Goal: Ask a question: Seek information or help from site administrators or community

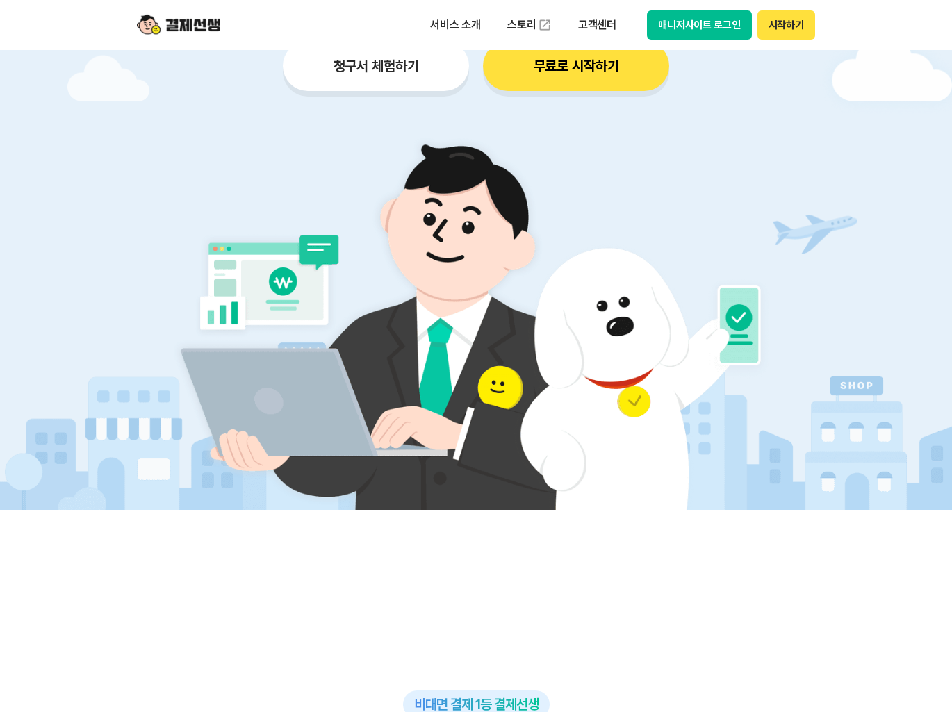
scroll to position [231, 0]
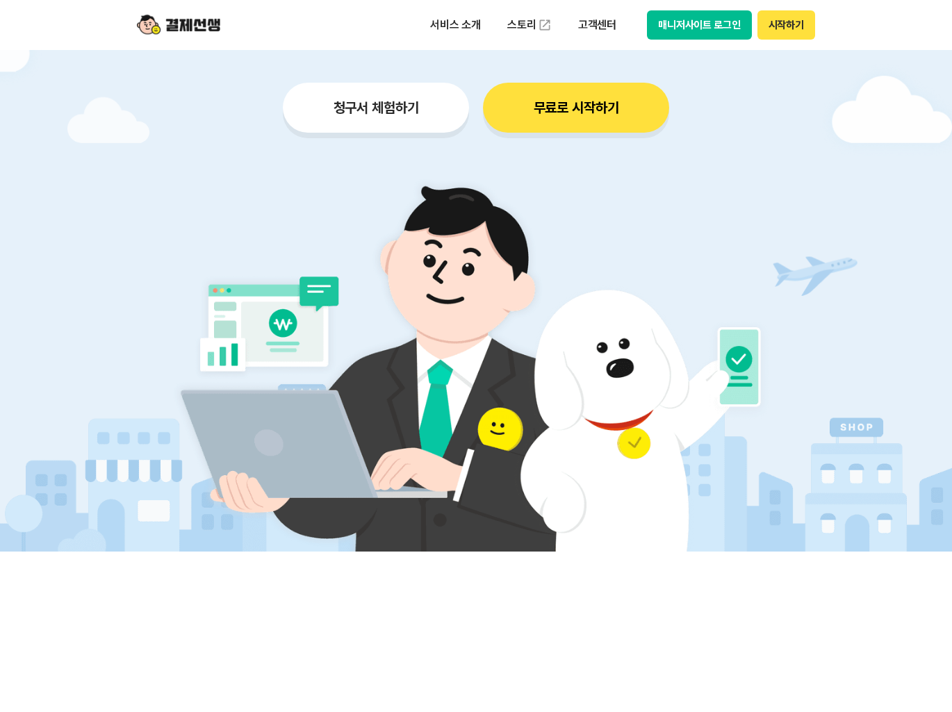
click at [399, 110] on button "청구서 체험하기" at bounding box center [376, 108] width 186 height 50
click at [550, 114] on button "무료로 시작하기" at bounding box center [576, 108] width 186 height 50
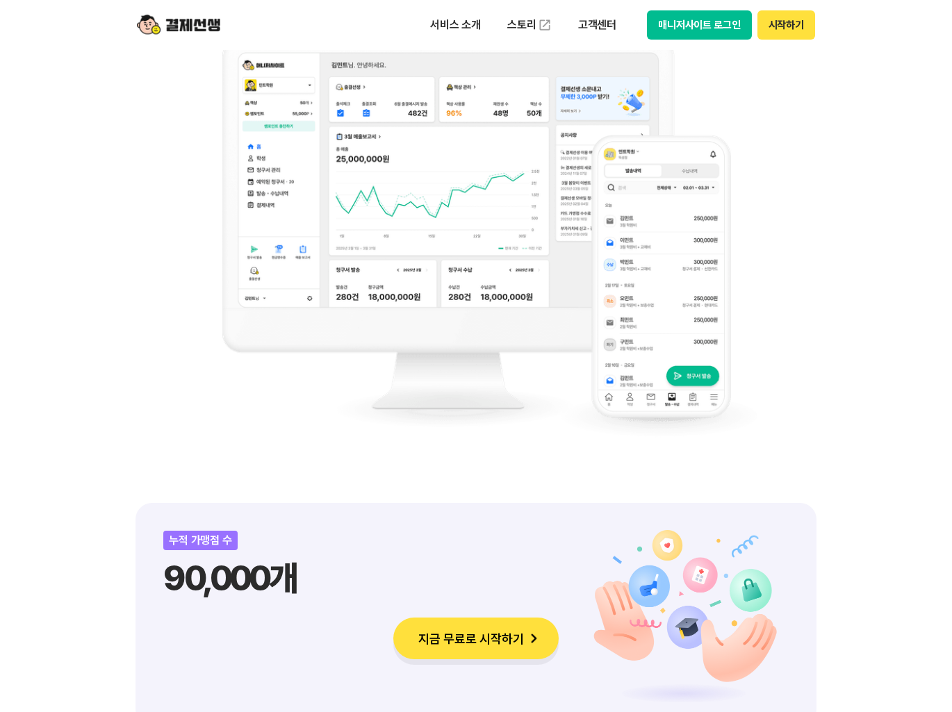
scroll to position [1621, 0]
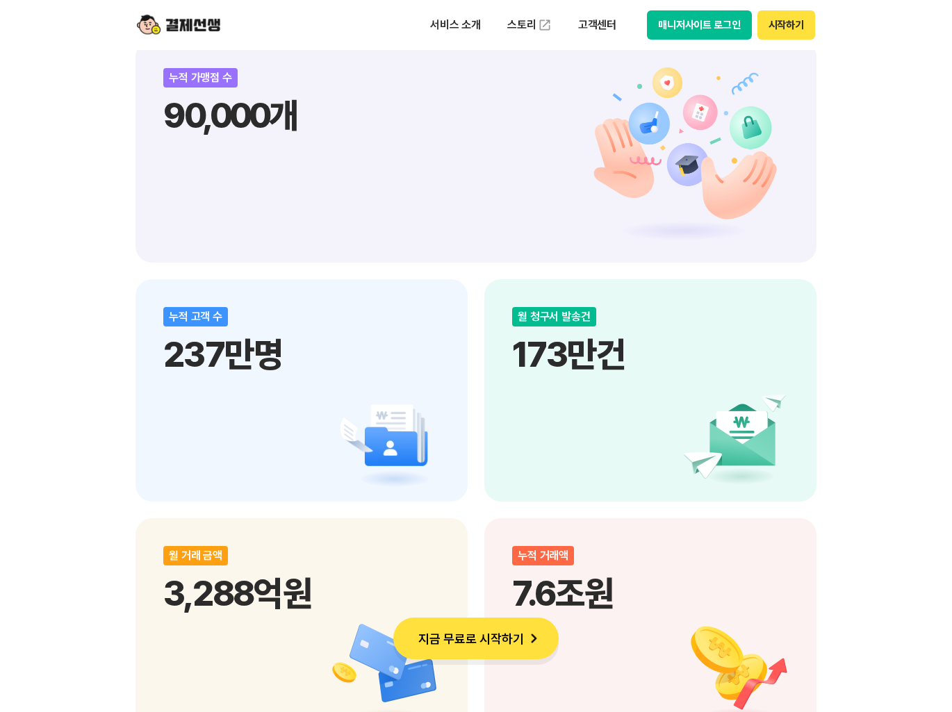
click at [465, 646] on button "지금 무료로 시작하기" at bounding box center [475, 639] width 165 height 42
click at [56, 298] on div "비대면 결제 1등 결제선생 숫자가 증명하는 국내 1등 비대면 결제 서비스 결제선생과 함께 사업장을 성장시켜 보세요! 누적 가맹점 수 90,00…" at bounding box center [476, 387] width 952 height 2450
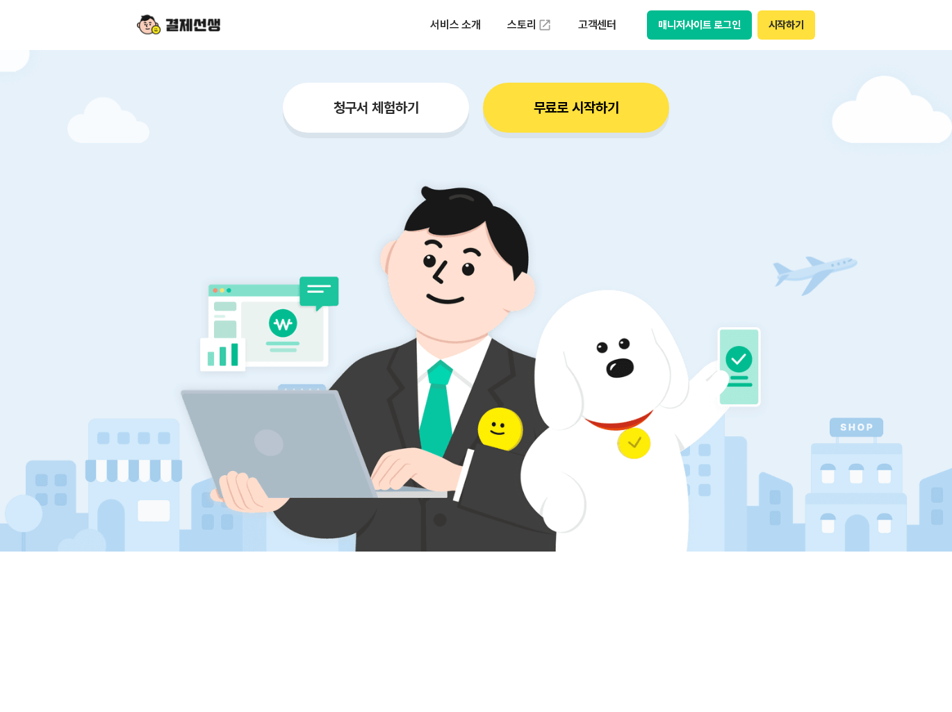
scroll to position [0, 0]
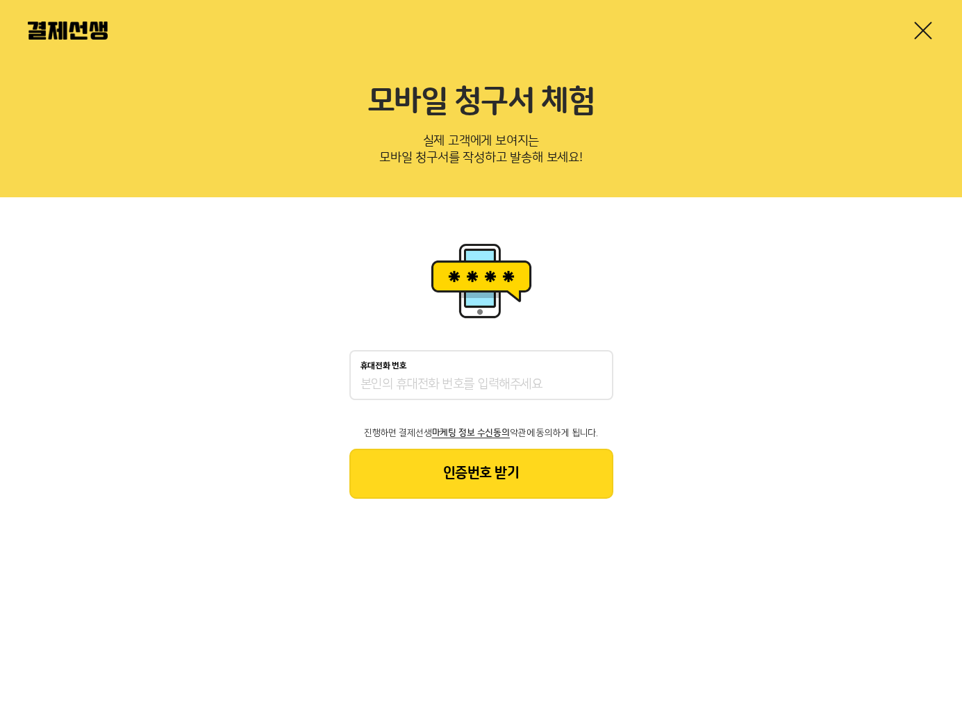
drag, startPoint x: 199, startPoint y: 443, endPoint x: 292, endPoint y: 429, distance: 94.2
click at [198, 443] on div "휴대전화 번호 진행하면 결제선생 마케팅 정보 수신동의 약관에 동의하게 됩니다. 인증번호 받기" at bounding box center [481, 368] width 962 height 343
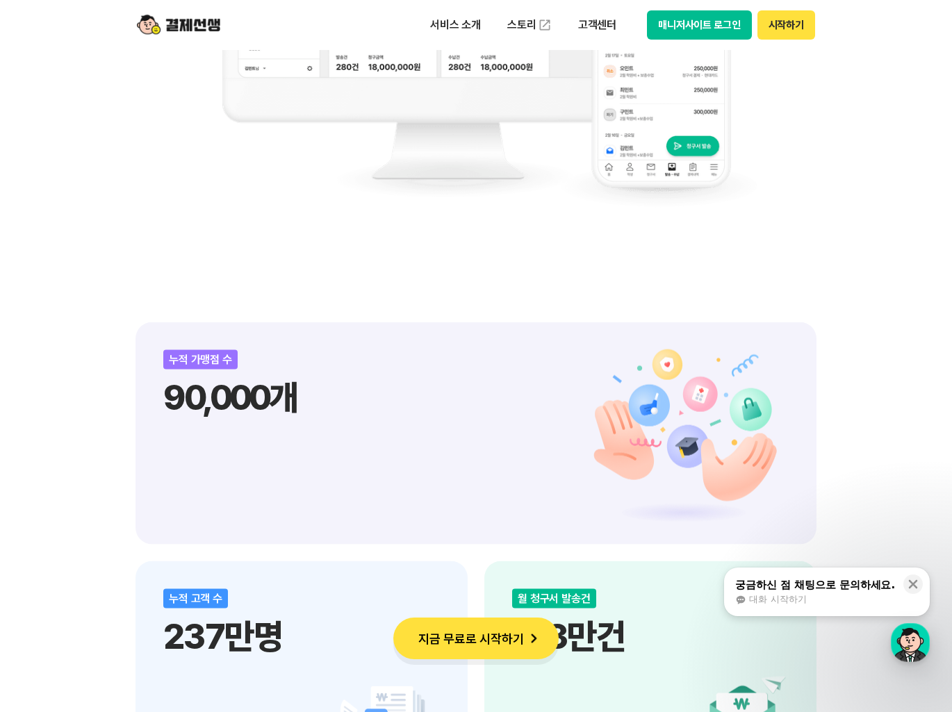
scroll to position [1390, 0]
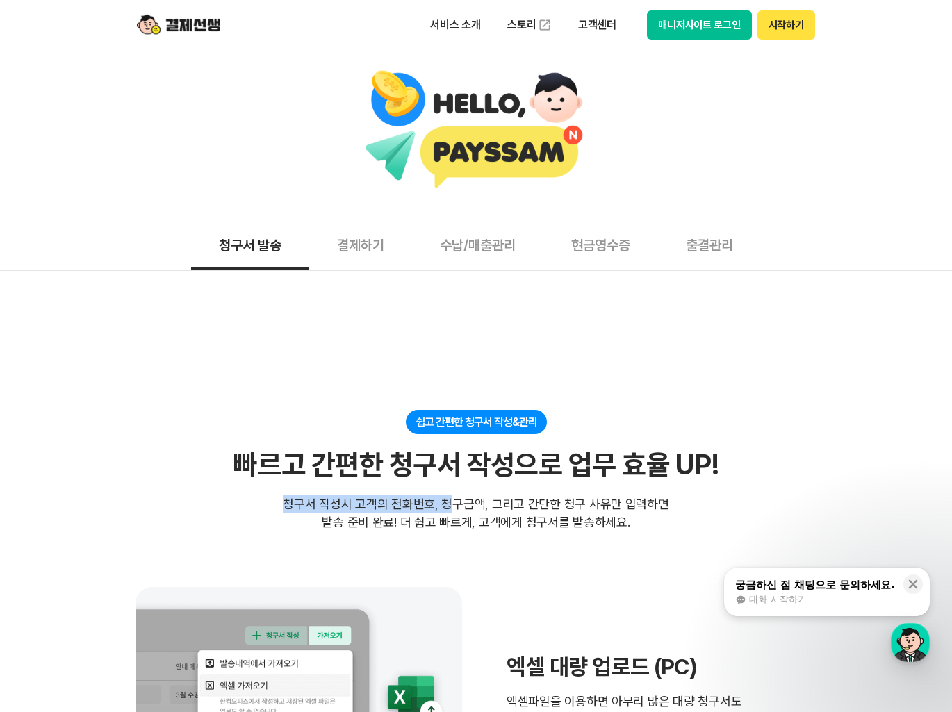
drag, startPoint x: 290, startPoint y: 503, endPoint x: 449, endPoint y: 503, distance: 159.1
click at [449, 503] on div "청구서 작성시 고객의 전화번호, 청구금액, 그리고 간단한 청구 사유만 입력하면 발송 준비 완료! 더 쉽고 빠르게, 고객에게 청구서를 발송하세요." at bounding box center [476, 513] width 386 height 36
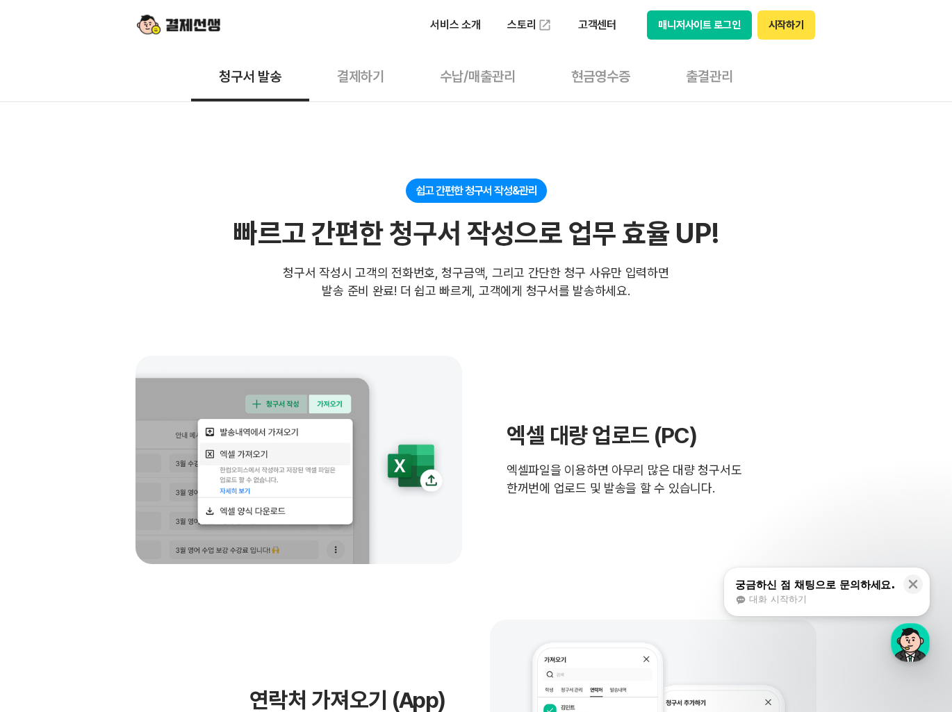
click at [438, 302] on section "쉽고 간편한 청구서 작성&관리 빠르고 간편한 청구서 작성으로 업무 효율 UP! 빠르고 간편한 청구서 작성으로 업무 효율 UP! 청구서 작성시 …" at bounding box center [475, 636] width 681 height 914
drag, startPoint x: 440, startPoint y: 272, endPoint x: 529, endPoint y: 271, distance: 88.9
click at [529, 271] on div "청구서 작성시 고객의 전화번호, 청구금액, 그리고 간단한 청구 사유만 입력하면 발송 준비 완료! 더 쉽고 빠르게, 고객에게 청구서를 발송하세요." at bounding box center [476, 282] width 386 height 36
click at [543, 281] on div "청구서 작성시 고객의 전화번호, 청구금액, 그리고 간단한 청구 사유만 입력하면 발송 준비 완료! 더 쉽고 빠르게, 고객에게 청구서를 발송하세요." at bounding box center [476, 282] width 386 height 36
drag, startPoint x: 542, startPoint y: 272, endPoint x: 643, endPoint y: 272, distance: 101.4
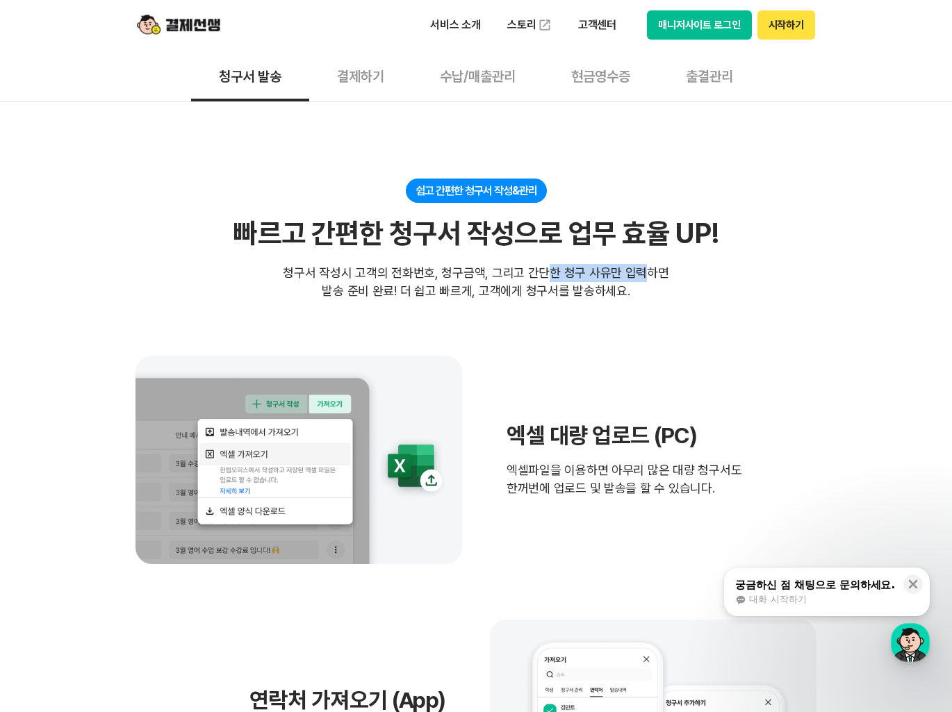
click at [643, 272] on div "청구서 작성시 고객의 전화번호, 청구금액, 그리고 간단한 청구 사유만 입력하면 발송 준비 완료! 더 쉽고 빠르게, 고객에게 청구서를 발송하세요." at bounding box center [476, 282] width 386 height 36
click at [657, 277] on div "청구서 작성시 고객의 전화번호, 청구금액, 그리고 간단한 청구 사유만 입력하면 발송 준비 완료! 더 쉽고 빠르게, 고객에게 청구서를 발송하세요." at bounding box center [476, 282] width 386 height 36
drag, startPoint x: 340, startPoint y: 291, endPoint x: 566, endPoint y: 294, distance: 226.5
click at [566, 294] on div "청구서 작성시 고객의 전화번호, 청구금액, 그리고 간단한 청구 사유만 입력하면 발송 준비 완료! 더 쉽고 빠르게, 고객에게 청구서를 발송하세요." at bounding box center [476, 282] width 386 height 36
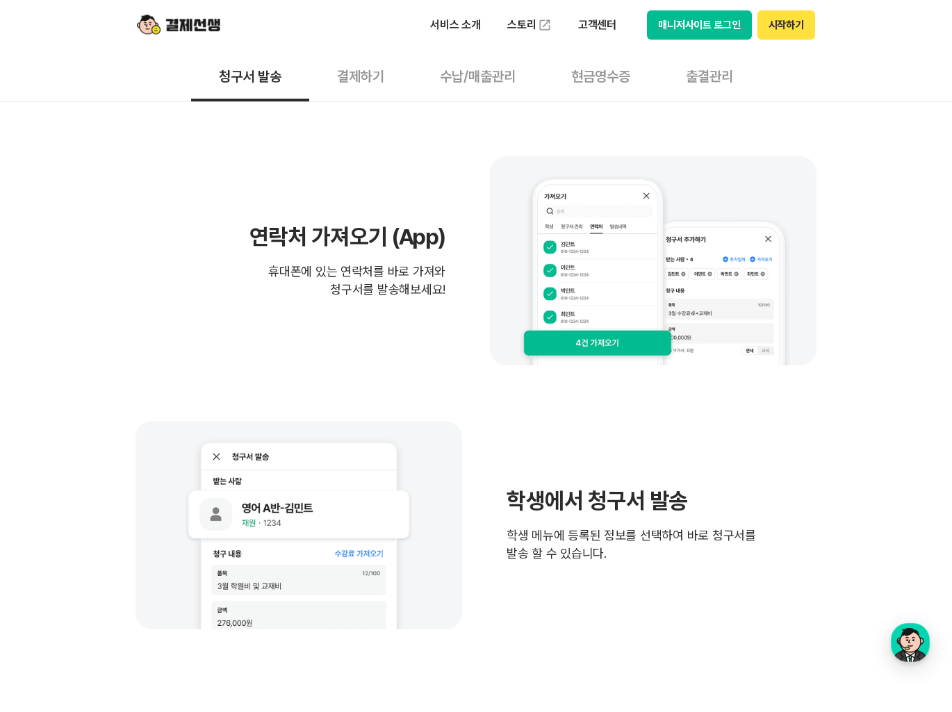
scroll to position [926, 0]
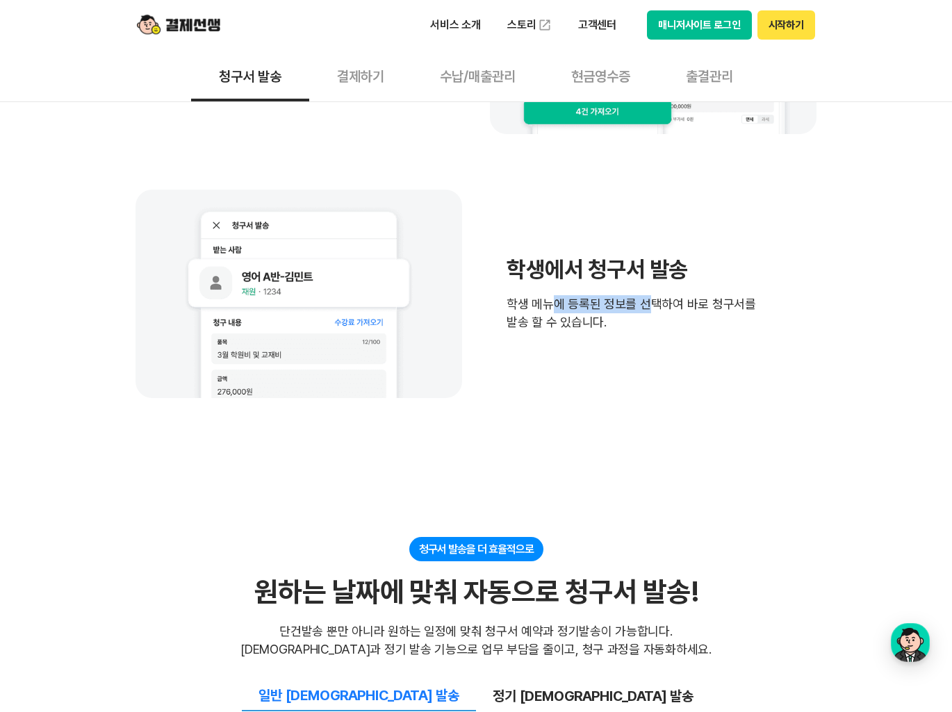
drag, startPoint x: 554, startPoint y: 307, endPoint x: 648, endPoint y: 306, distance: 93.8
click at [648, 306] on span "학생 메뉴에 등록된 정보를 선택하여 바로 청구서를 발송 할 수 있습니다." at bounding box center [630, 313] width 249 height 36
click at [654, 329] on span "학생 메뉴에 등록된 정보를 선택하여 바로 청구서를 발송 할 수 있습니다." at bounding box center [630, 313] width 249 height 36
drag, startPoint x: 514, startPoint y: 331, endPoint x: 693, endPoint y: 331, distance: 179.2
click at [693, 331] on div "학생에서 청구서 발송 학생 메뉴에 등록된 정보를 선택하여 바로 청구서를 발송 할 수 있습니다." at bounding box center [475, 294] width 681 height 208
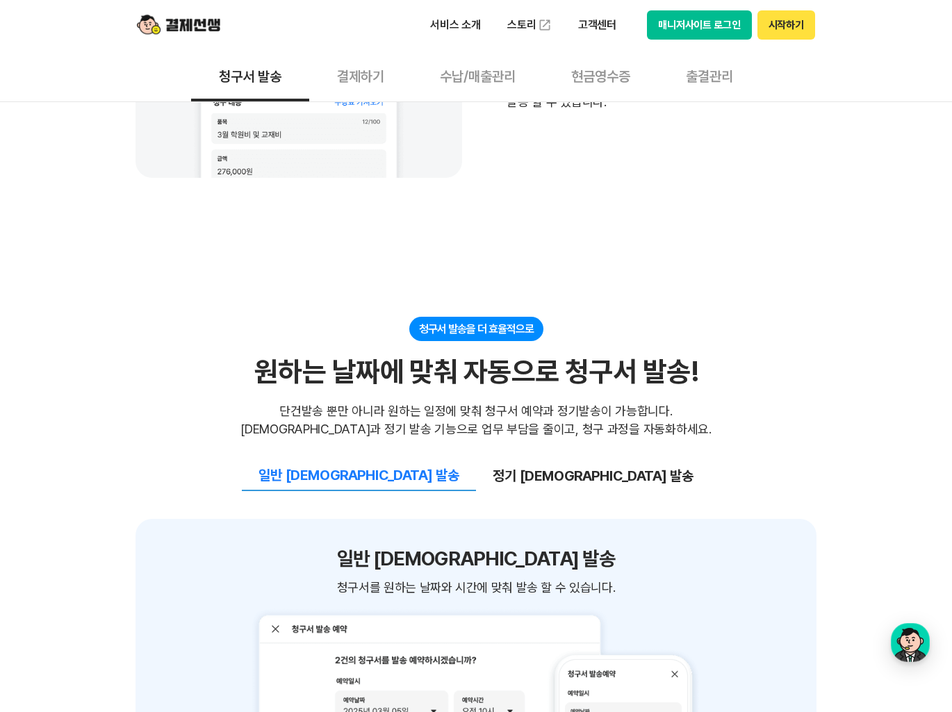
scroll to position [1158, 0]
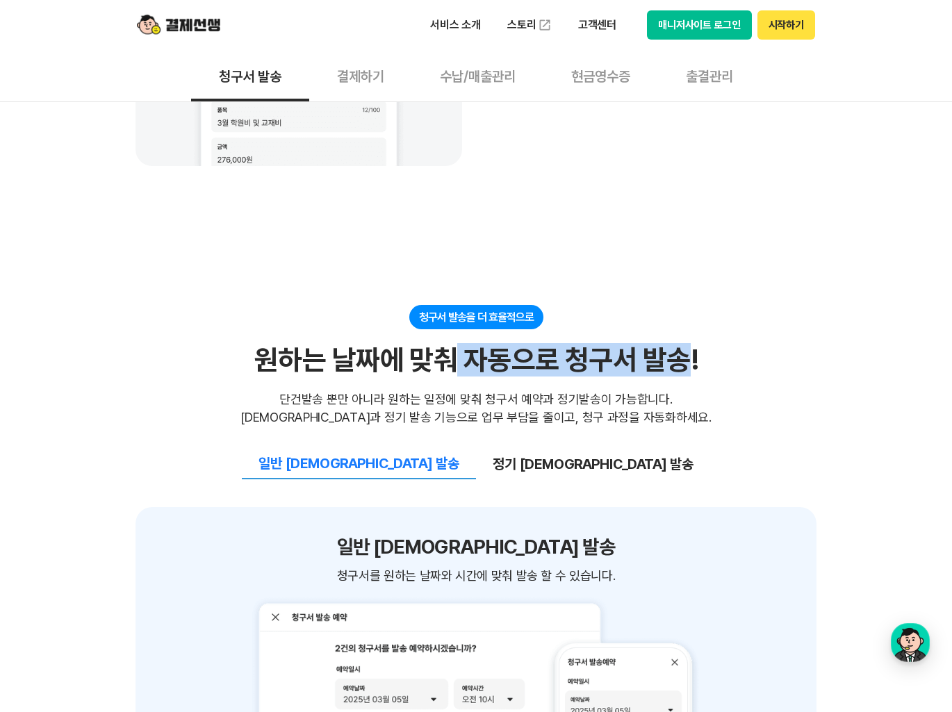
drag, startPoint x: 484, startPoint y: 356, endPoint x: 727, endPoint y: 361, distance: 243.2
click at [684, 360] on div "원하는 날짜에 맞춰 자동으로 청구서 발송!" at bounding box center [475, 359] width 443 height 33
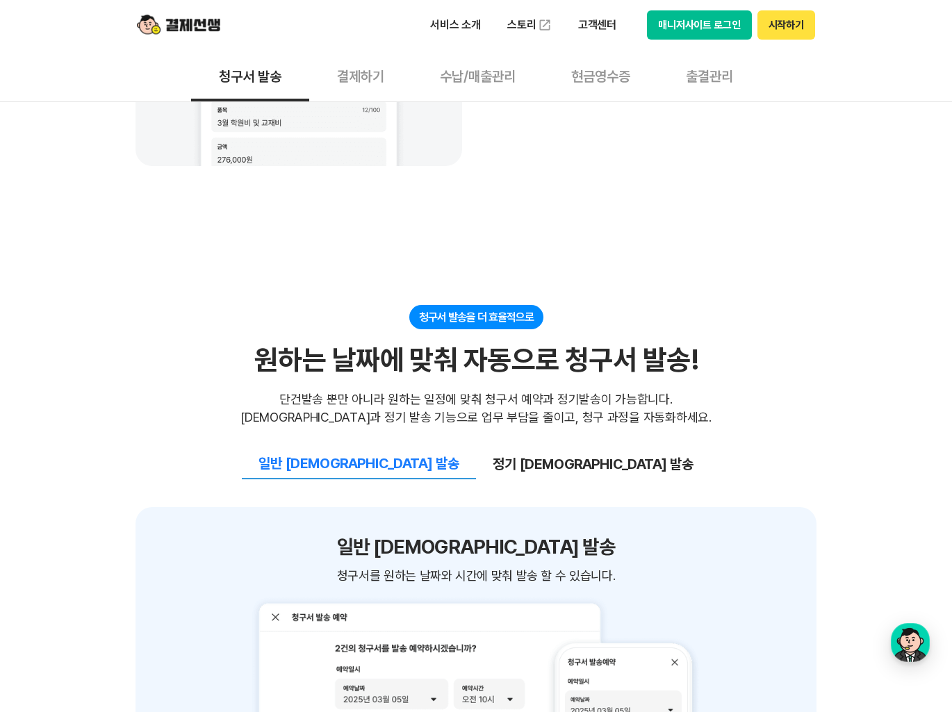
click at [727, 361] on div "청구서 발송을 더 효율적으로 원하는 날짜에 맞춰 자동으로 청구서 발송! 원하는 날짜에 맞춰 자동으로 청구서 발송! 단건발송 뿐만 아니라 원하는…" at bounding box center [475, 366] width 681 height 122
drag, startPoint x: 295, startPoint y: 396, endPoint x: 502, endPoint y: 394, distance: 207.7
click at [502, 394] on div "단건발송 뿐만 아니라 원하는 일정에 맞춰 청구서 예약과 정기발송이 가능합니다. 예약과 정기 발송 기능으로 업무 부담을 줄이고, 청구 과정을 자…" at bounding box center [475, 408] width 471 height 36
click at [393, 416] on div "단건발송 뿐만 아니라 원하는 일정에 맞춰 청구서 예약과 정기발송이 가능합니다. 예약과 정기 발송 기능으로 업무 부담을 줄이고, 청구 과정을 자…" at bounding box center [475, 408] width 471 height 36
drag, startPoint x: 424, startPoint y: 400, endPoint x: 584, endPoint y: 400, distance: 159.1
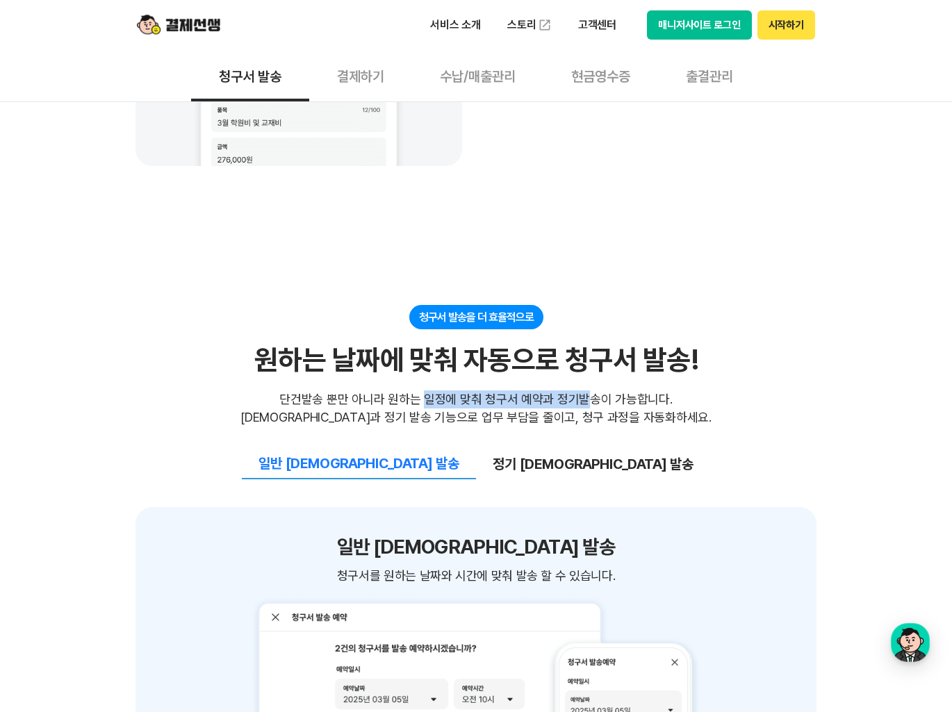
click at [584, 400] on div "단건발송 뿐만 아니라 원하는 일정에 맞춰 청구서 예약과 정기발송이 가능합니다. 예약과 정기 발송 기능으로 업무 부담을 줄이고, 청구 과정을 자…" at bounding box center [475, 408] width 471 height 36
click at [563, 418] on div "단건발송 뿐만 아니라 원하는 일정에 맞춰 청구서 예약과 정기발송이 가능합니다. 예약과 정기 발송 기능으로 업무 부담을 줄이고, 청구 과정을 자…" at bounding box center [475, 408] width 471 height 36
drag, startPoint x: 356, startPoint y: 422, endPoint x: 518, endPoint y: 421, distance: 161.2
click at [518, 421] on div "단건발송 뿐만 아니라 원하는 일정에 맞춰 청구서 예약과 정기발송이 가능합니다. 예약과 정기 발송 기능으로 업무 부담을 줄이고, 청구 과정을 자…" at bounding box center [475, 408] width 471 height 36
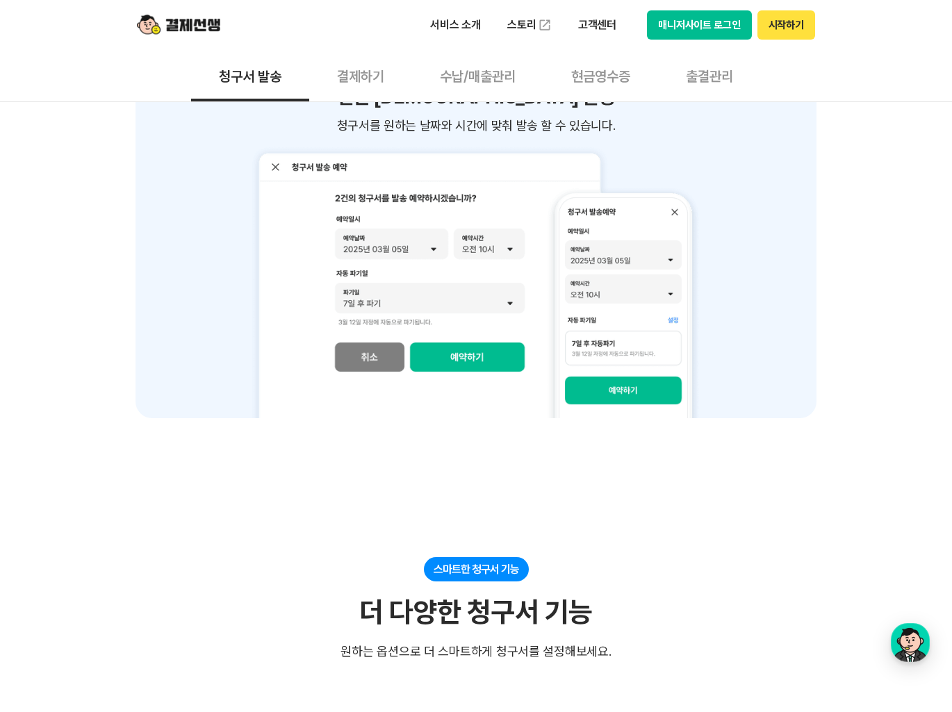
scroll to position [1621, 0]
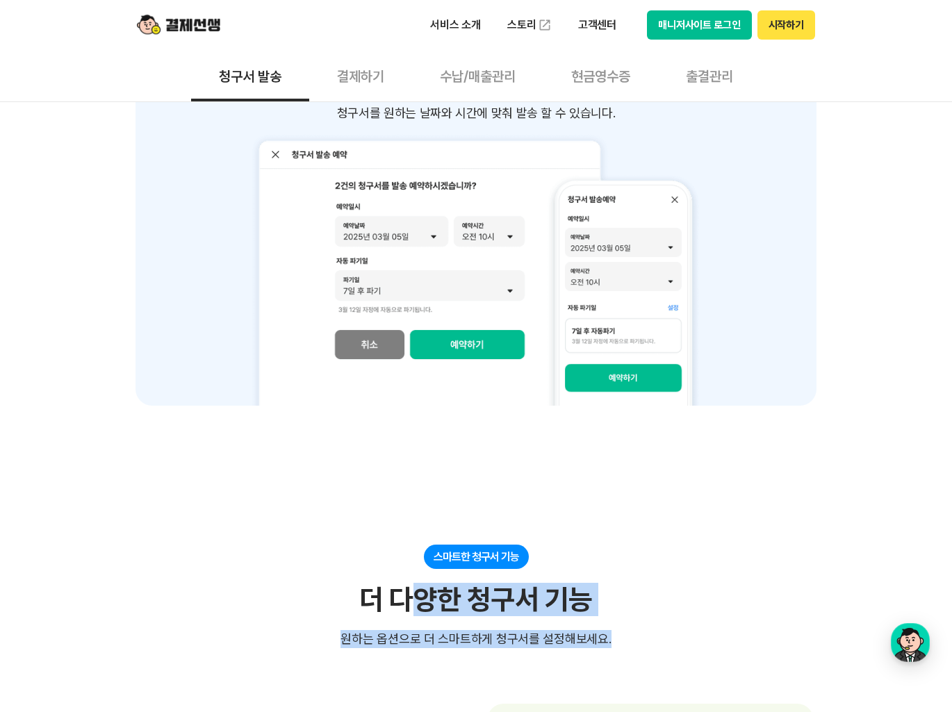
drag, startPoint x: 404, startPoint y: 604, endPoint x: 699, endPoint y: 604, distance: 294.6
click at [699, 604] on div "스마트한 청구서 기능 더 다양한 청구서 기능 원하는 옵션으로 더 스마트하게 청구서를 설정해보세요. 원하는 옵션으로 더 스마트하게 청구서를 설정…" at bounding box center [475, 597] width 681 height 104
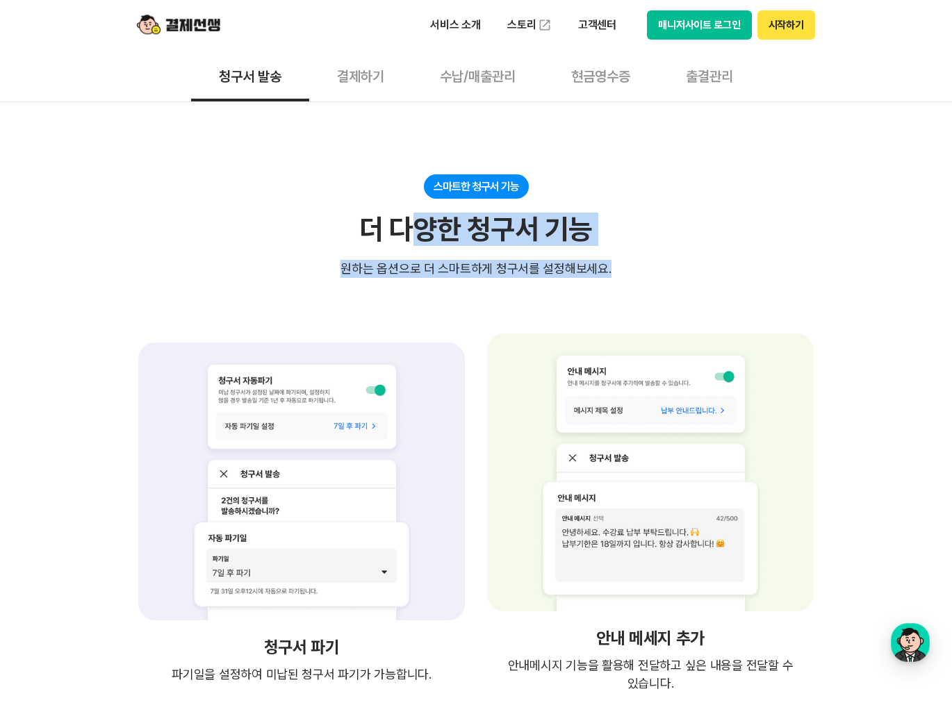
scroll to position [2084, 0]
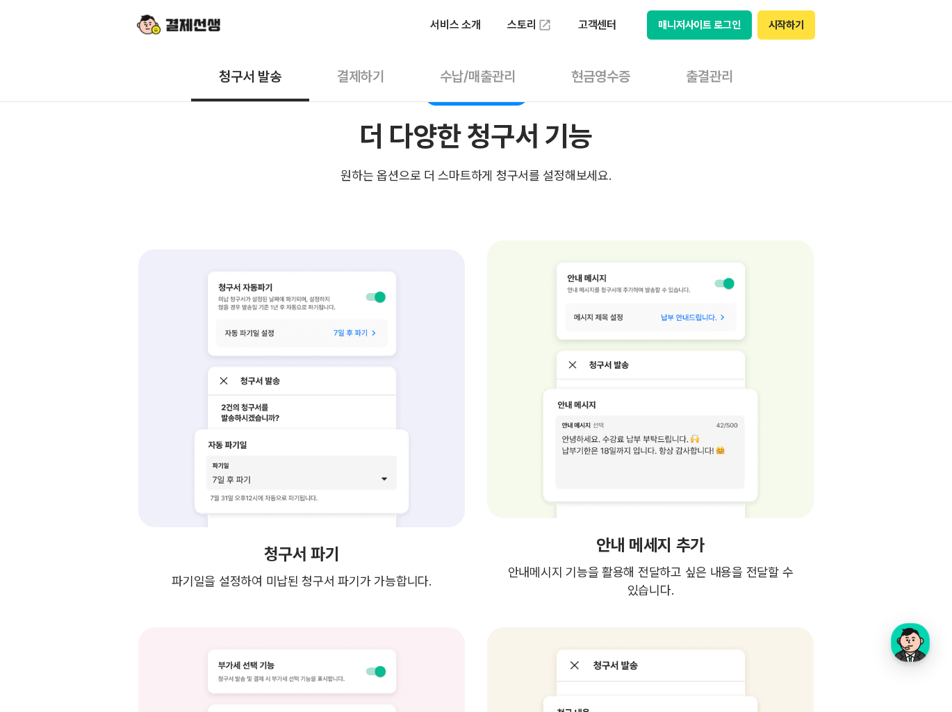
click at [272, 208] on section "스마트한 청구서 기능 더 다양한 청구서 기능 원하는 옵션으로 더 스마트하게 청구서를 설정해보세요. 원하는 옵션으로 더 스마트하게 청구서를 설정…" at bounding box center [475, 533] width 681 height 905
drag, startPoint x: 396, startPoint y: 179, endPoint x: 592, endPoint y: 183, distance: 196.0
click at [556, 179] on div "원하는 옵션으로 더 스마트하게 청구서를 설정해보세요." at bounding box center [475, 176] width 270 height 18
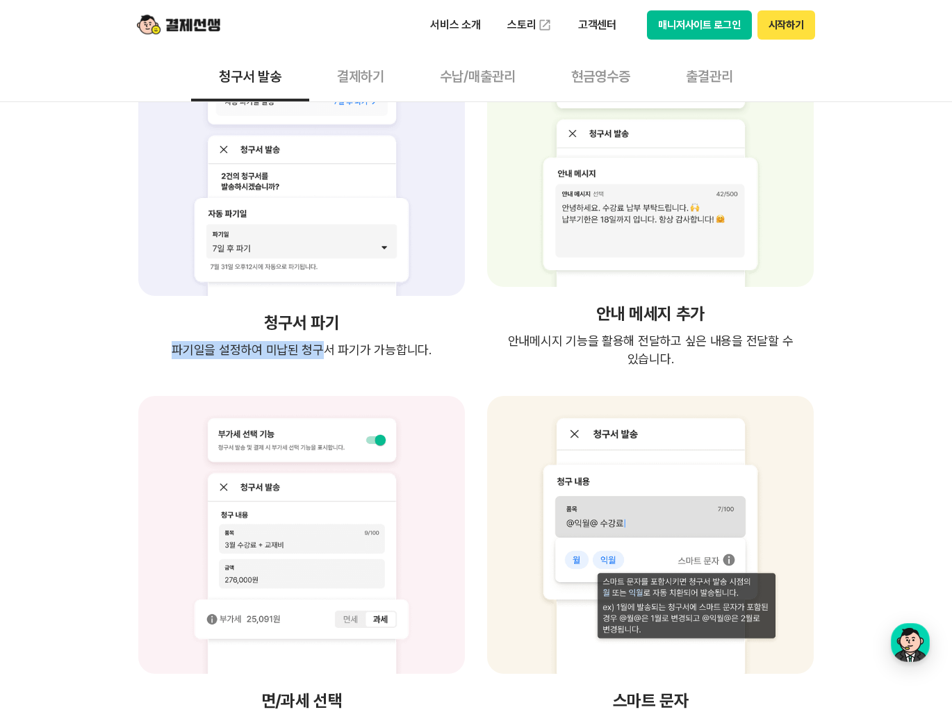
drag, startPoint x: 180, startPoint y: 339, endPoint x: 327, endPoint y: 339, distance: 146.6
click at [327, 341] on span "파기일을 설정하여 미납된 청구서 파기가 가능합니다." at bounding box center [301, 350] width 259 height 18
click at [348, 347] on span "파기일을 설정하여 미납된 청구서 파기가 가능합니다." at bounding box center [301, 350] width 259 height 18
drag, startPoint x: 256, startPoint y: 345, endPoint x: 407, endPoint y: 345, distance: 151.5
click at [379, 345] on span "파기일을 설정하여 미납된 청구서 파기가 가능합니다." at bounding box center [301, 350] width 259 height 18
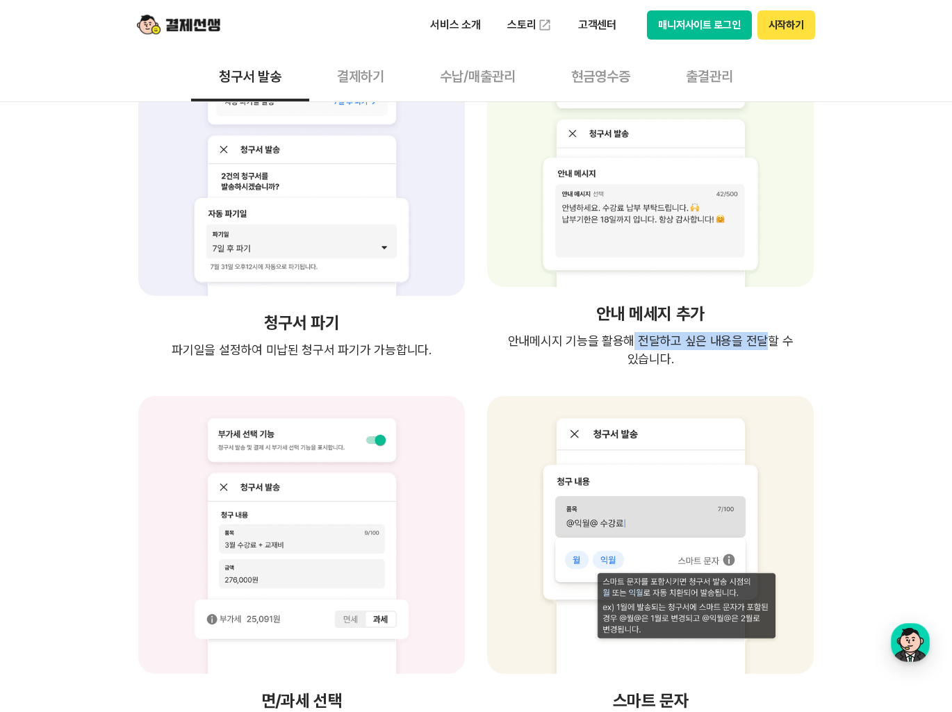
drag, startPoint x: 611, startPoint y: 336, endPoint x: 816, endPoint y: 337, distance: 205.0
click at [805, 337] on span "안내메시지 기능을 활용해 전달하고 싶은 내용을 전달할 수 있습니다." at bounding box center [650, 350] width 332 height 36
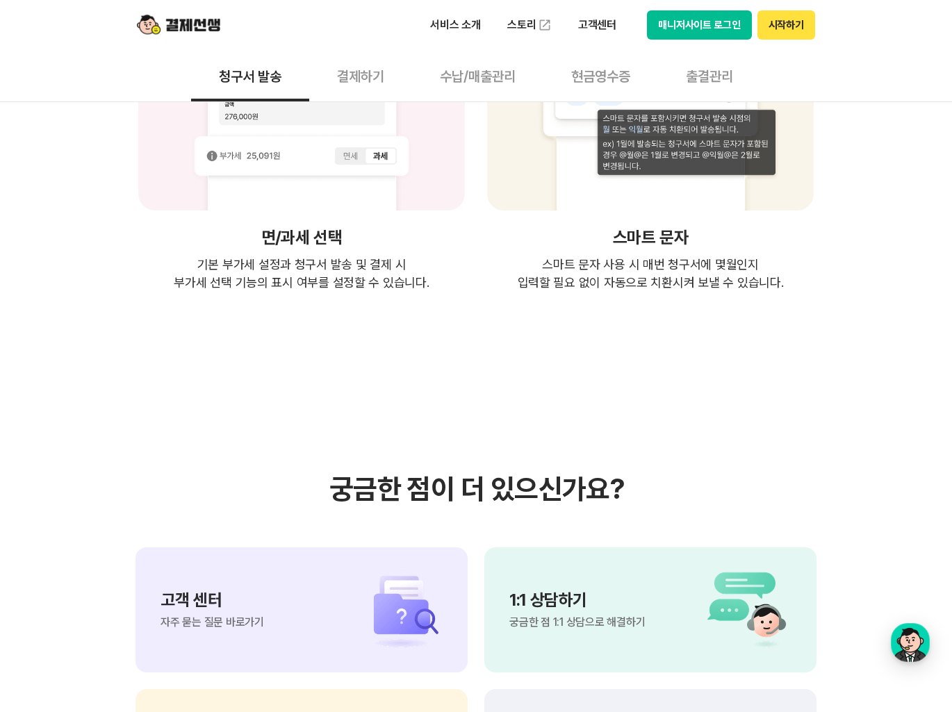
scroll to position [3010, 0]
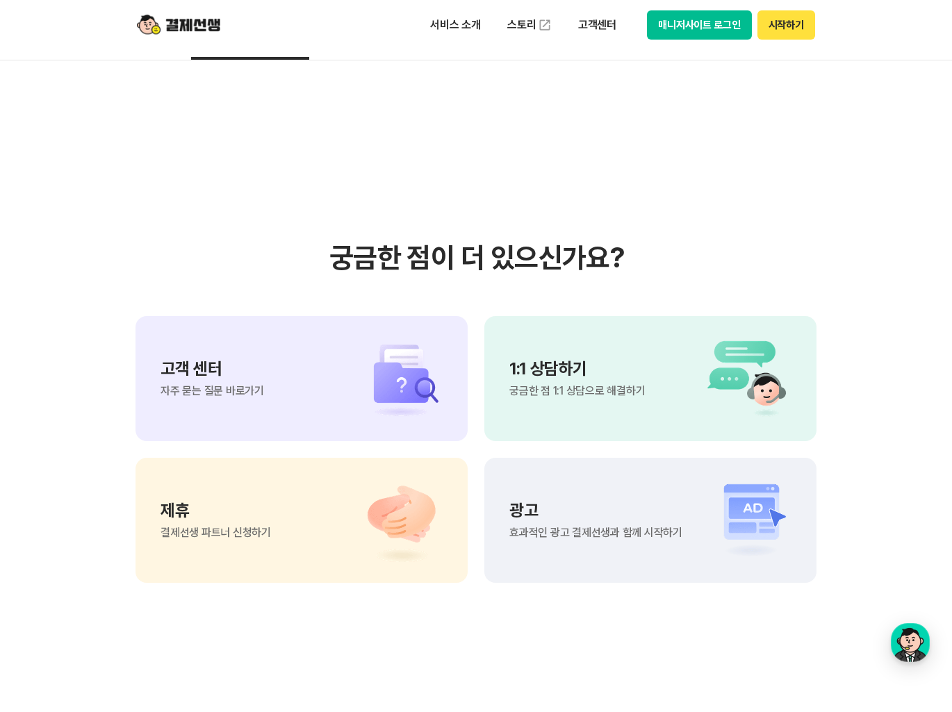
click at [60, 408] on section "궁금한 점이 더 있으신가요? 고객 센터 자주 묻는 질문 바로가기 1:1 상담하기 궁금한 점 1:1 상담으로 해결하기 제휴 결제선생 파트너 신청…" at bounding box center [476, 411] width 952 height 703
click at [250, 386] on span "자주 묻는 질문 바로가기" at bounding box center [212, 391] width 104 height 11
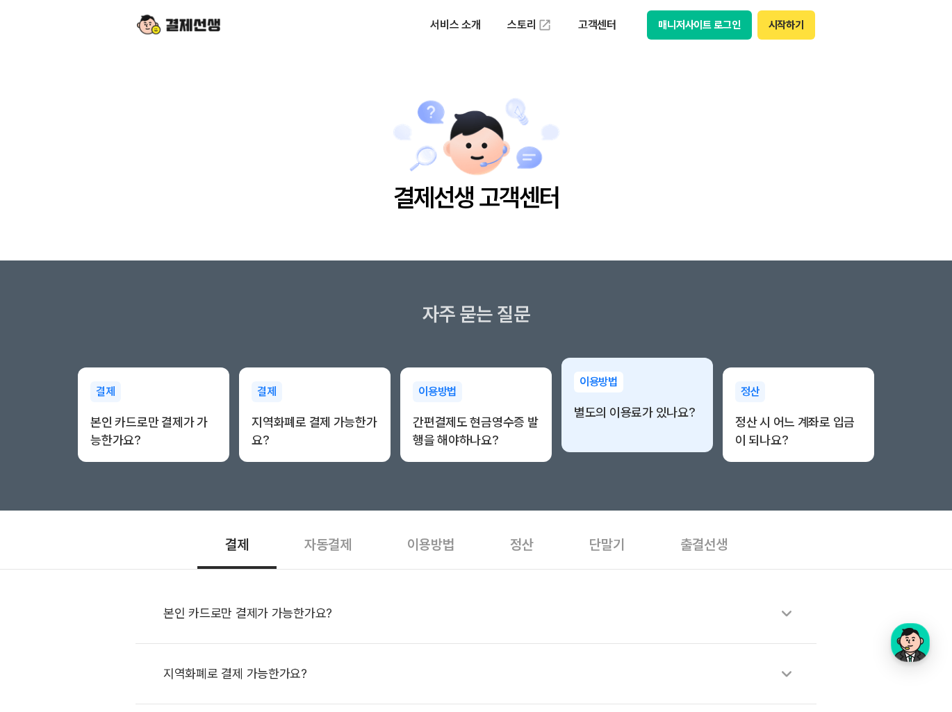
click at [636, 429] on div "이용방법 별도의 이용료가 있나요?" at bounding box center [636, 397] width 151 height 78
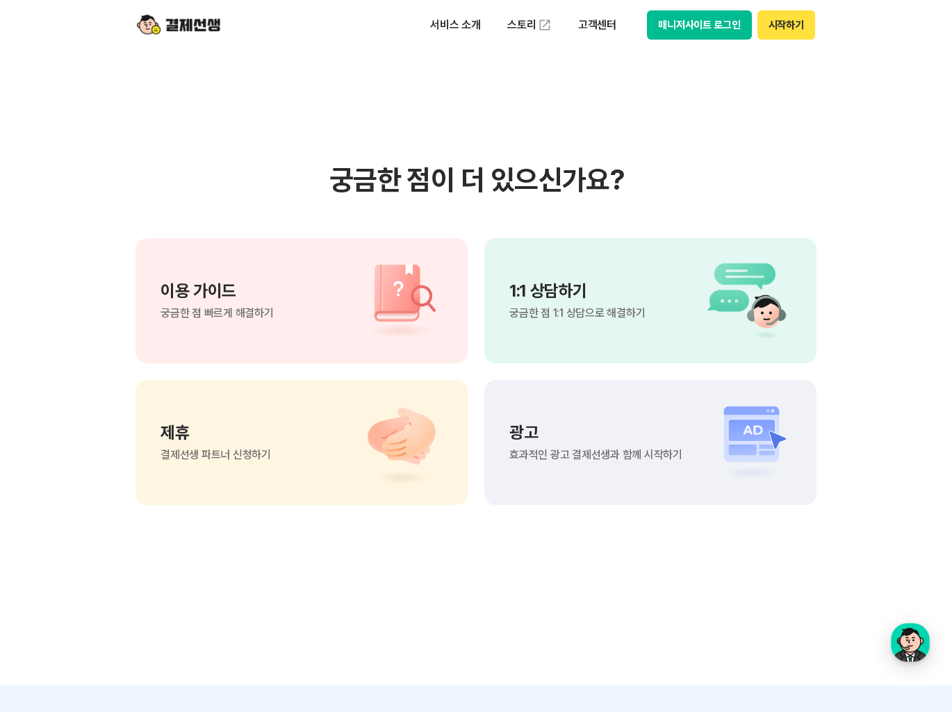
scroll to position [916, 0]
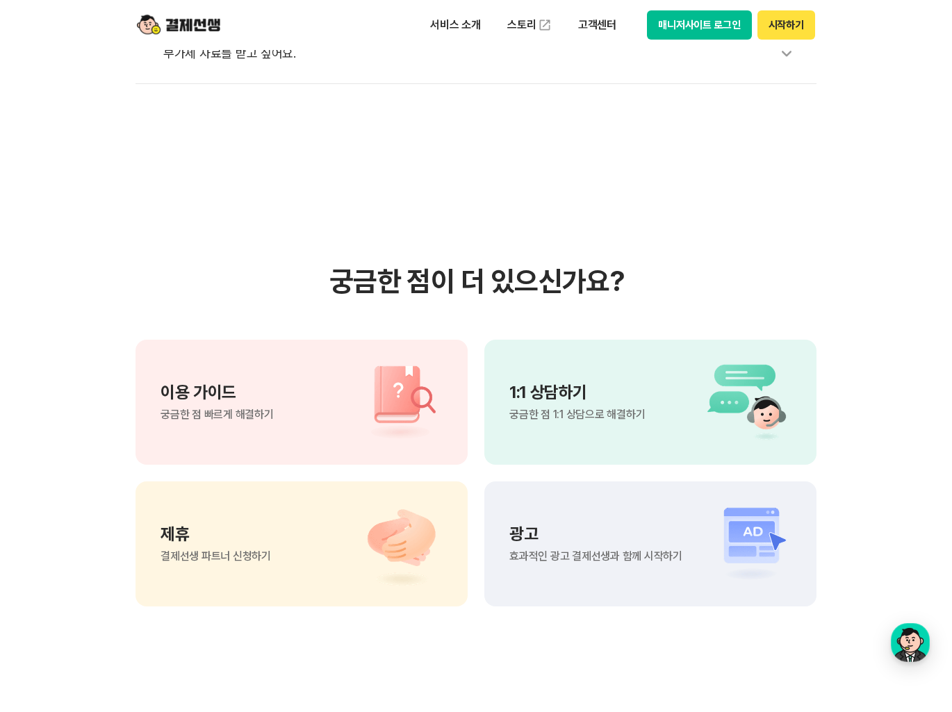
click at [877, 247] on section "궁금한 점이 더 있으신가요? 이용 가이드 궁금한 점 빠르게 해결하기 1:1 상담하기 궁금한 점 1:1 상담으로 해결하기 제휴 결제선생 파트너 …" at bounding box center [476, 435] width 952 height 703
click at [916, 282] on section "궁금한 점이 더 있으신가요? 이용 가이드 궁금한 점 빠르게 해결하기 1:1 상담하기 궁금한 점 1:1 상담으로 해결하기 제휴 결제선생 파트너 …" at bounding box center [476, 435] width 952 height 703
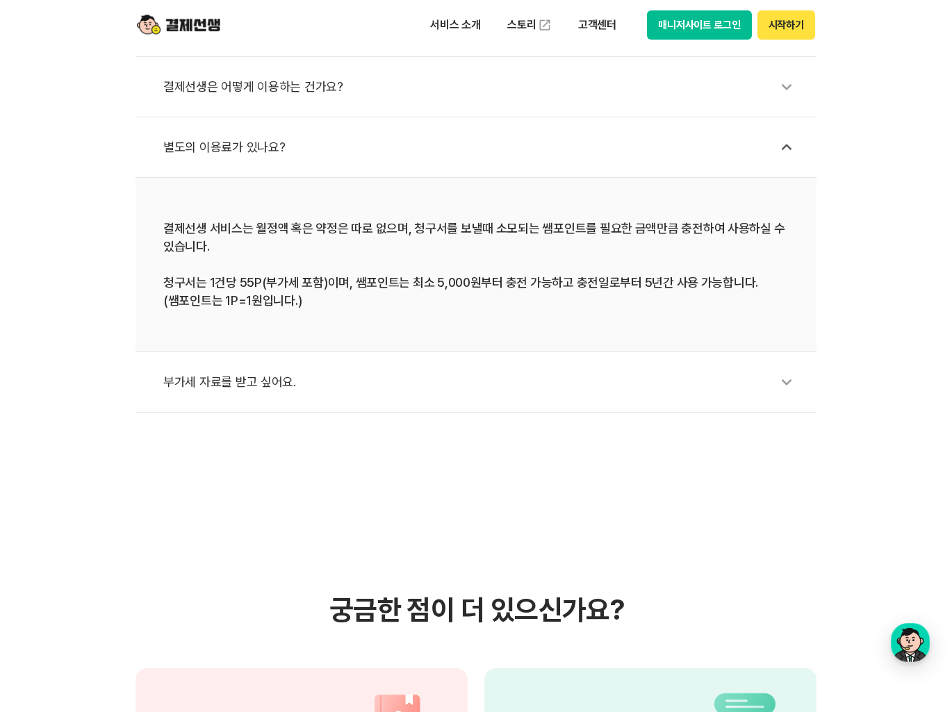
scroll to position [221, 0]
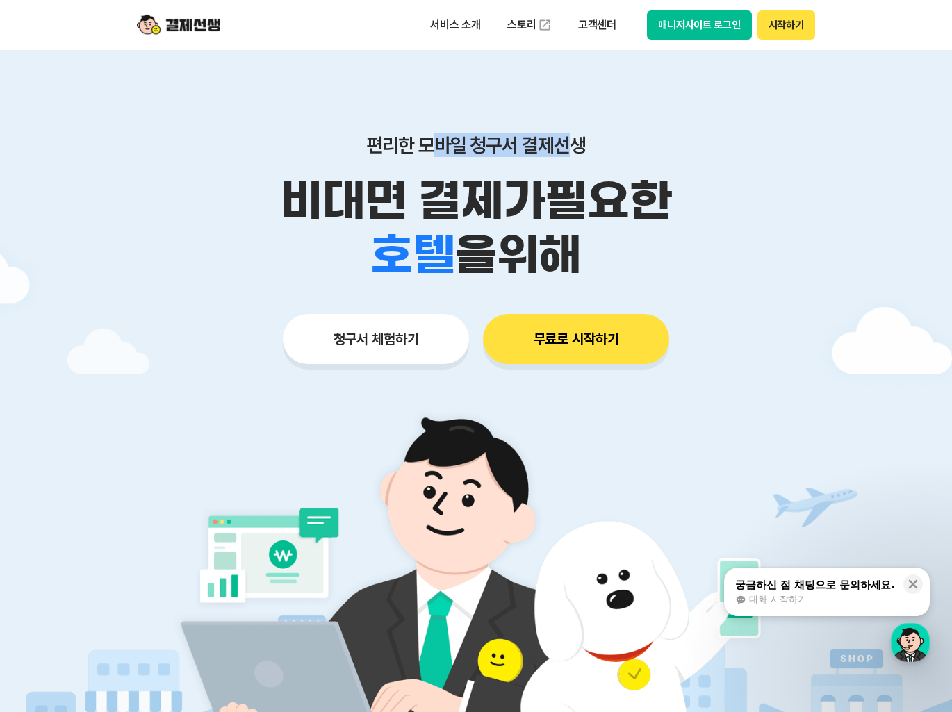
drag, startPoint x: 441, startPoint y: 141, endPoint x: 571, endPoint y: 140, distance: 129.9
click at [571, 140] on p "편리한 모바일 청구서 결제선생" at bounding box center [475, 145] width 711 height 24
click at [632, 145] on p "편리한 모바일 청구서 결제선생" at bounding box center [475, 145] width 711 height 24
click at [477, 30] on p "서비스 소개" at bounding box center [455, 25] width 70 height 25
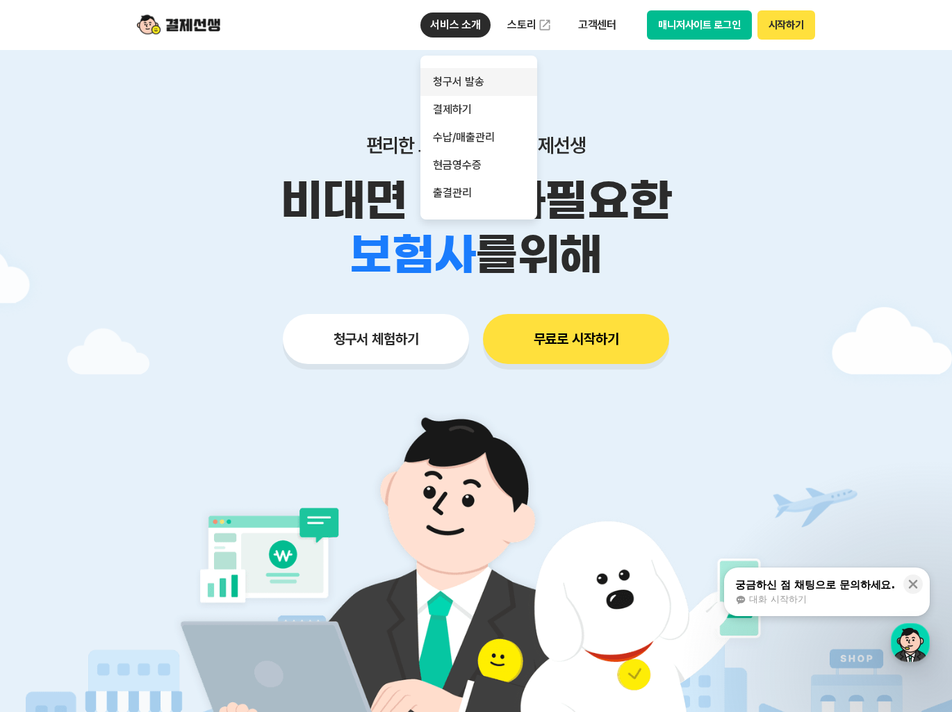
click at [469, 79] on link "청구서 발송" at bounding box center [478, 82] width 117 height 28
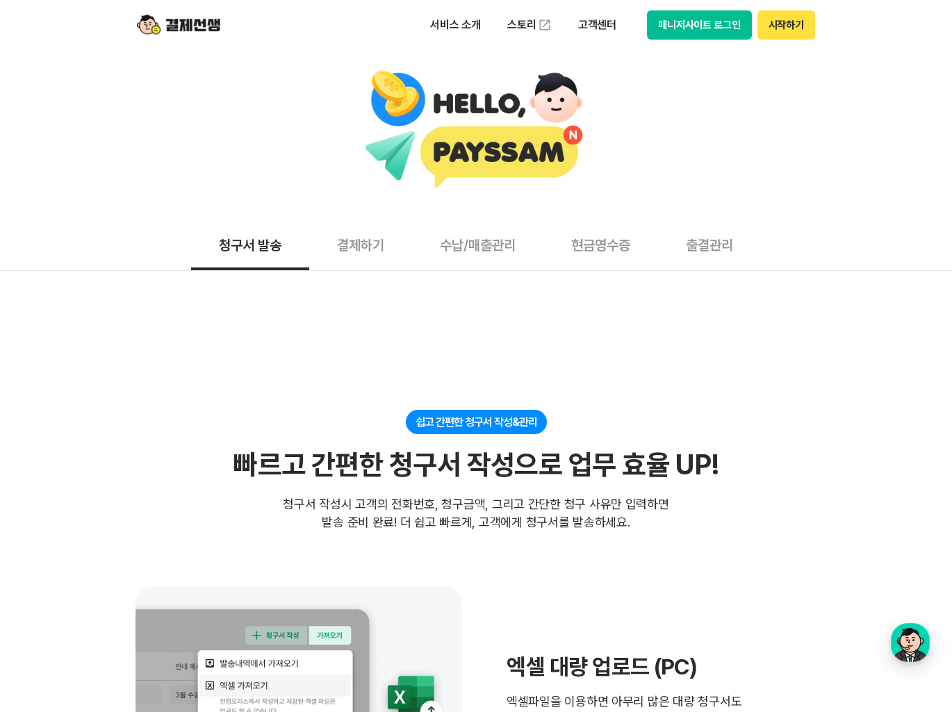
scroll to position [231, 0]
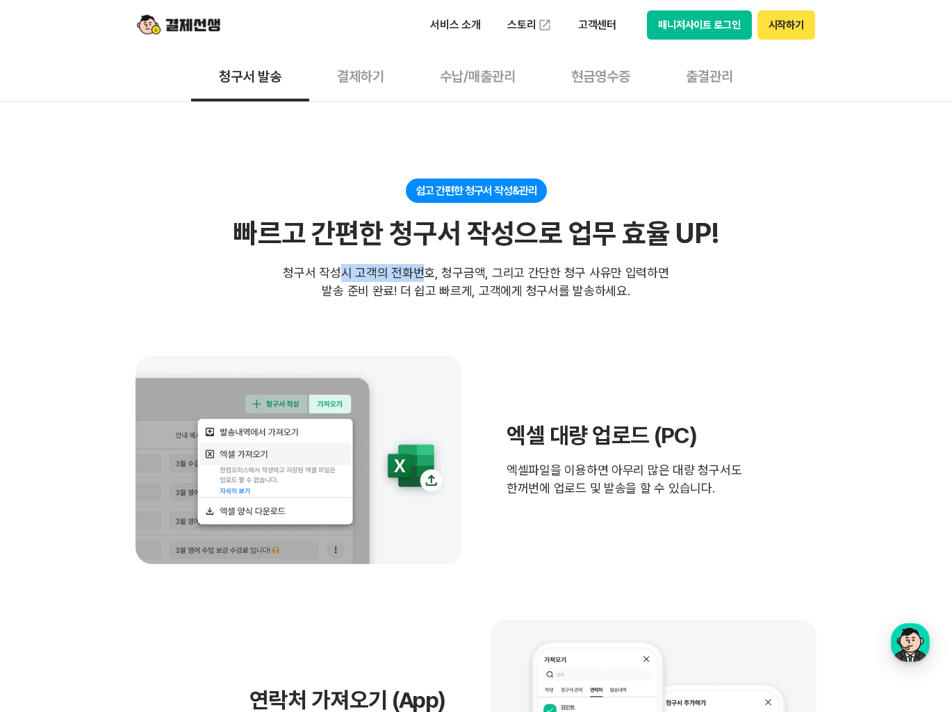
drag, startPoint x: 345, startPoint y: 274, endPoint x: 425, endPoint y: 271, distance: 80.6
click at [425, 271] on div "청구서 작성시 고객의 전화번호, 청구금액, 그리고 간단한 청구 사유만 입력하면 발송 준비 완료! 더 쉽고 빠르게, 고객에게 청구서를 발송하세요." at bounding box center [476, 282] width 386 height 36
click at [430, 290] on div "청구서 작성시 고객의 전화번호, 청구금액, 그리고 간단한 청구 사유만 입력하면 발송 준비 완료! 더 쉽고 빠르게, 고객에게 청구서를 발송하세요." at bounding box center [476, 282] width 386 height 36
drag, startPoint x: 442, startPoint y: 274, endPoint x: 494, endPoint y: 274, distance: 52.1
click at [490, 274] on div "청구서 작성시 고객의 전화번호, 청구금액, 그리고 간단한 청구 사유만 입력하면 발송 준비 완료! 더 쉽고 빠르게, 고객에게 청구서를 발송하세요." at bounding box center [476, 282] width 386 height 36
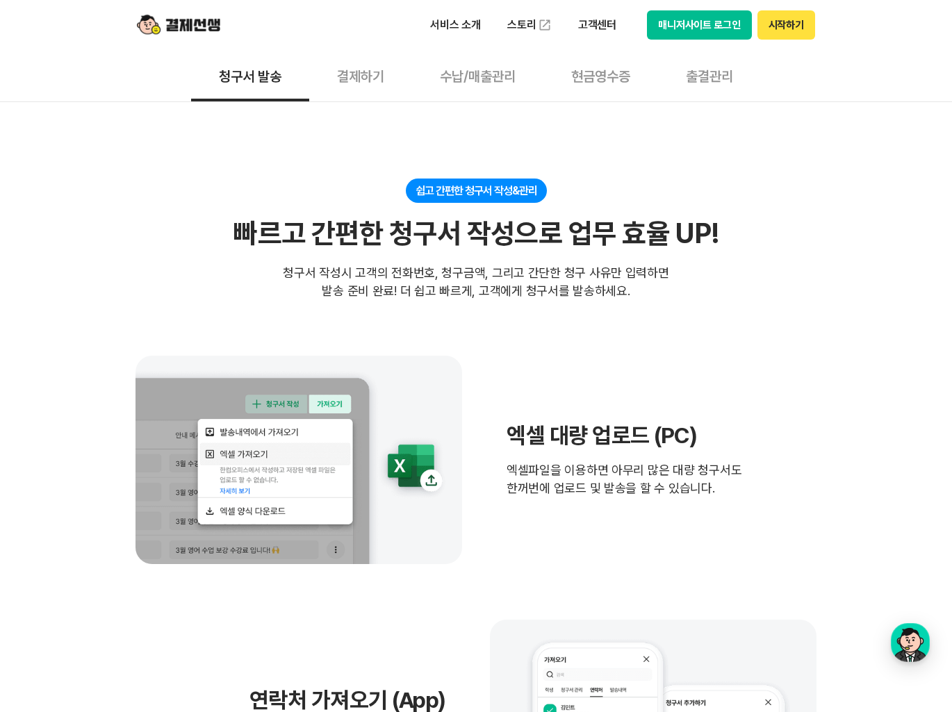
click at [555, 296] on div "청구서 작성시 고객의 전화번호, 청구금액, 그리고 간단한 청구 사유만 입력하면 발송 준비 완료! 더 쉽고 빠르게, 고객에게 청구서를 발송하세요." at bounding box center [476, 282] width 386 height 36
drag, startPoint x: 550, startPoint y: 281, endPoint x: 661, endPoint y: 281, distance: 110.5
click at [661, 281] on div "청구서 작성시 고객의 전화번호, 청구금액, 그리고 간단한 청구 사유만 입력하면 발송 준비 완료! 더 쉽고 빠르게, 고객에게 청구서를 발송하세요." at bounding box center [476, 282] width 386 height 36
drag, startPoint x: 319, startPoint y: 297, endPoint x: 482, endPoint y: 296, distance: 163.3
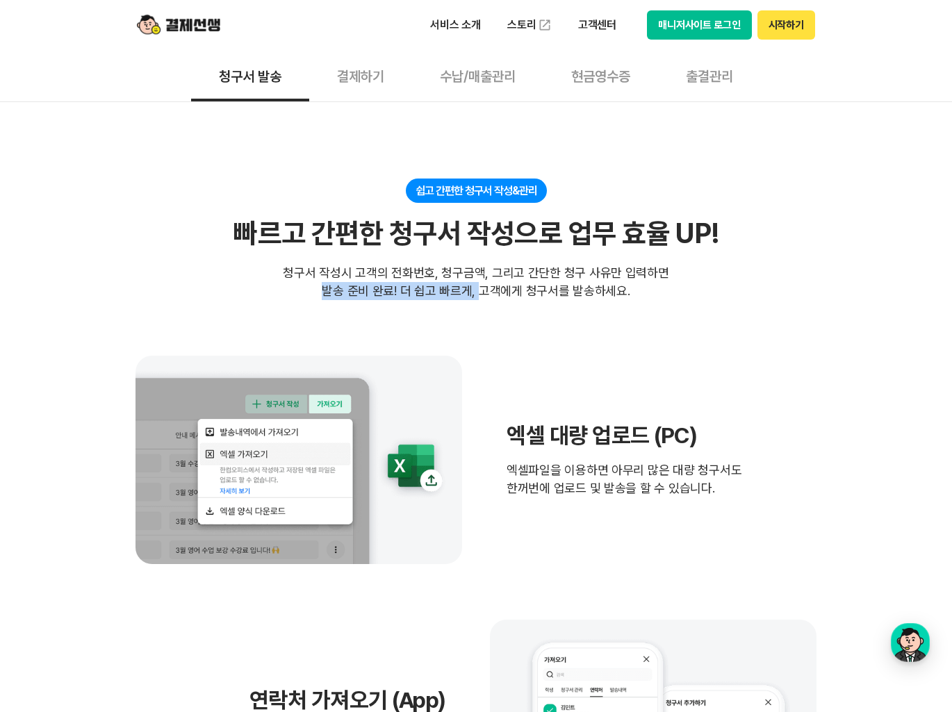
click at [482, 296] on div "청구서 작성시 고객의 전화번호, 청구금액, 그리고 간단한 청구 사유만 입력하면 발송 준비 완료! 더 쉽고 빠르게, 고객에게 청구서를 발송하세요." at bounding box center [476, 282] width 386 height 36
click at [487, 306] on section "쉽고 간편한 청구서 작성&관리 빠르고 간편한 청구서 작성으로 업무 효율 UP! 빠르고 간편한 청구서 작성으로 업무 효율 UP! 청구서 작성시 …" at bounding box center [475, 660] width 681 height 963
drag, startPoint x: 493, startPoint y: 291, endPoint x: 695, endPoint y: 291, distance: 202.2
click at [695, 291] on div "쉽고 간편한 청구서 작성&관리 빠르고 간편한 청구서 작성으로 업무 효율 UP! 빠르고 간편한 청구서 작성으로 업무 효율 UP! 청구서 작성시 …" at bounding box center [475, 240] width 681 height 122
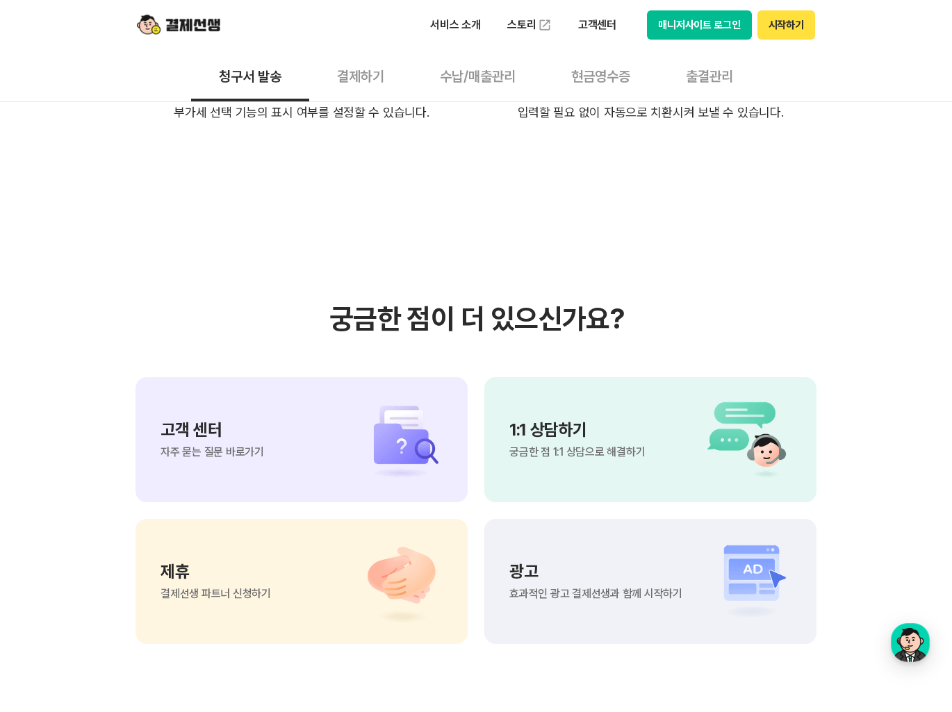
scroll to position [3010, 0]
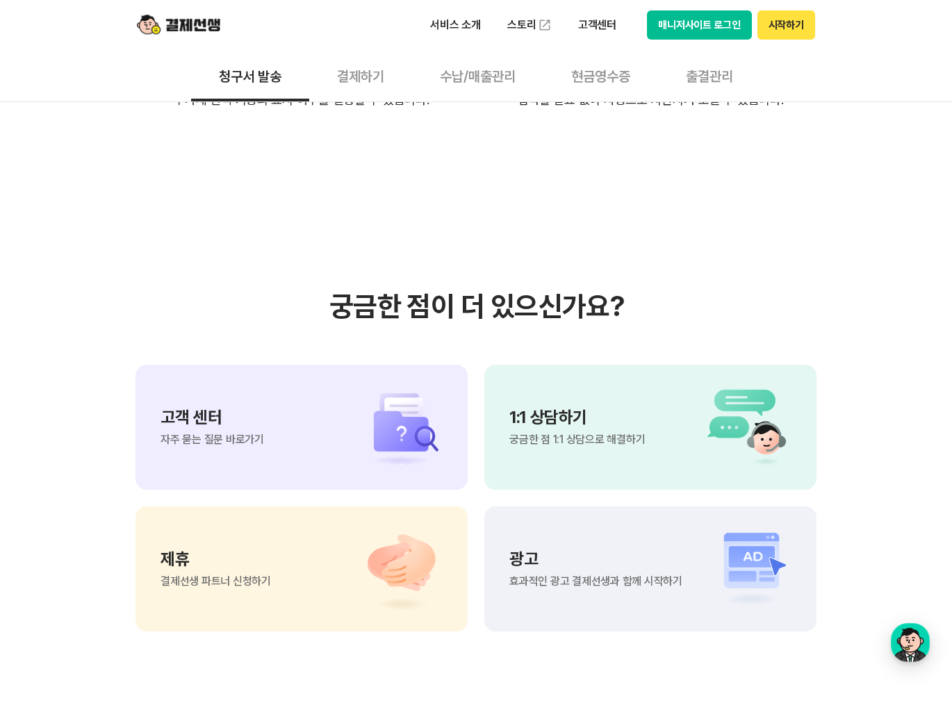
click at [224, 434] on span "자주 묻는 질문 바로가기" at bounding box center [212, 439] width 104 height 11
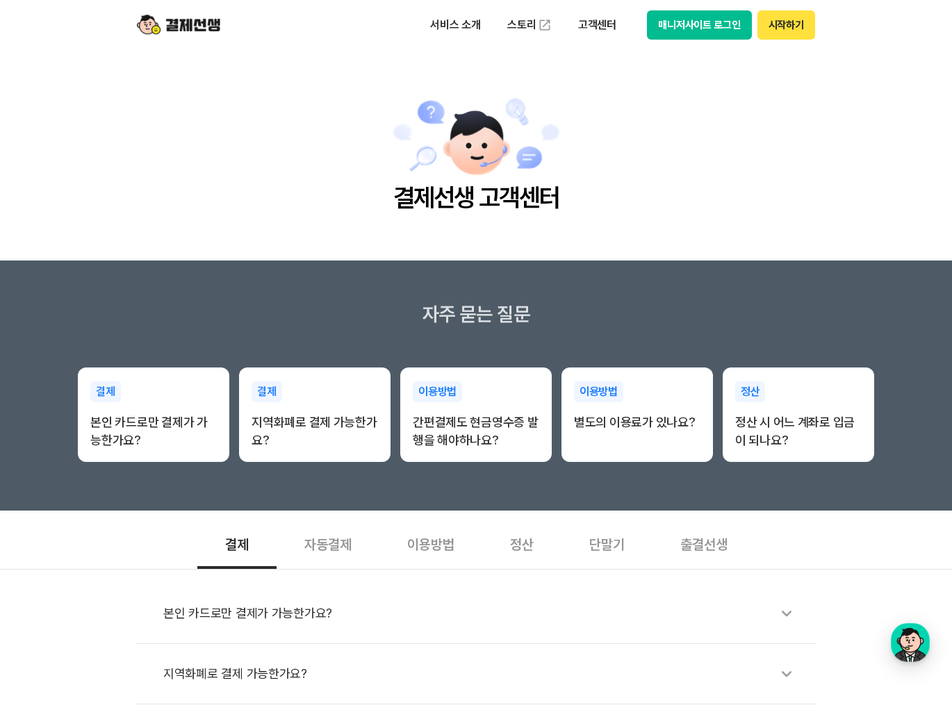
click at [483, 185] on h2 "결제선생 고객센터" at bounding box center [476, 198] width 169 height 36
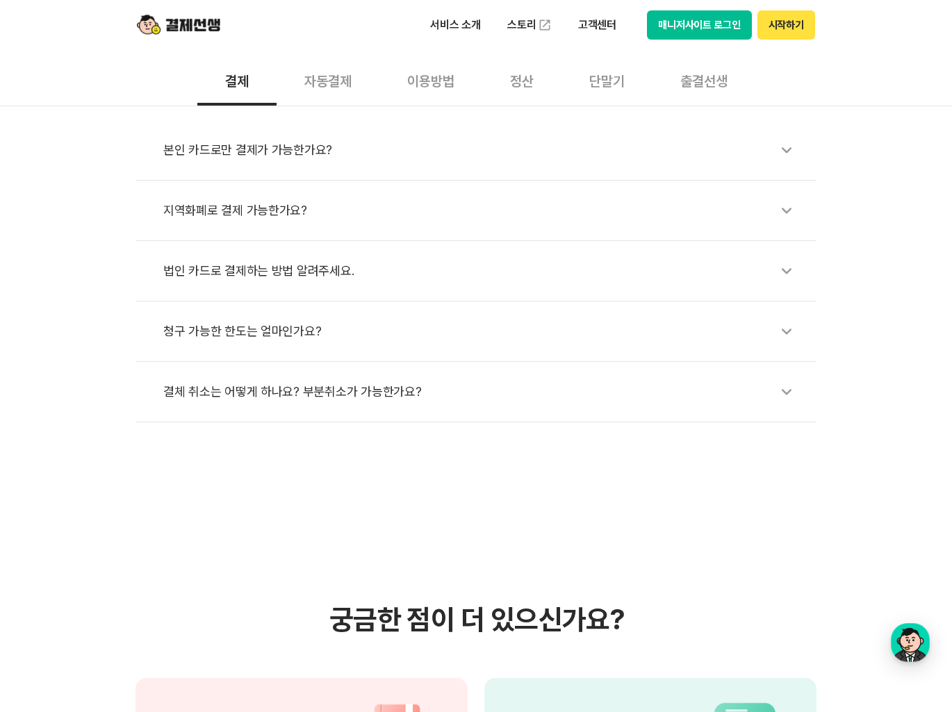
scroll to position [926, 0]
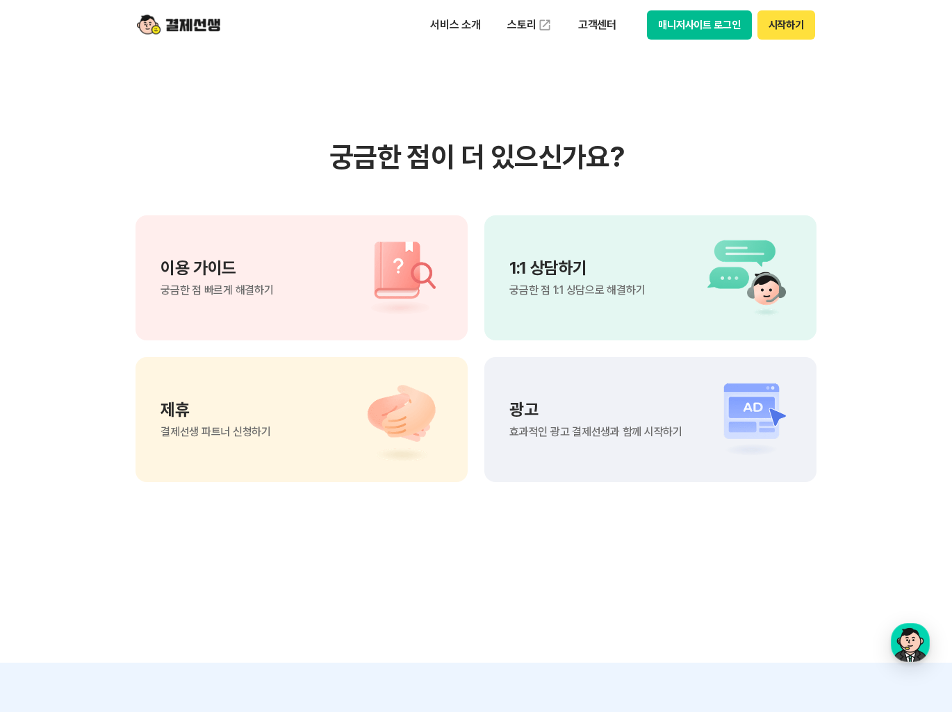
click at [572, 297] on div "1:1 상담하기 궁금한 점 1:1 상담으로 해결하기" at bounding box center [650, 277] width 332 height 125
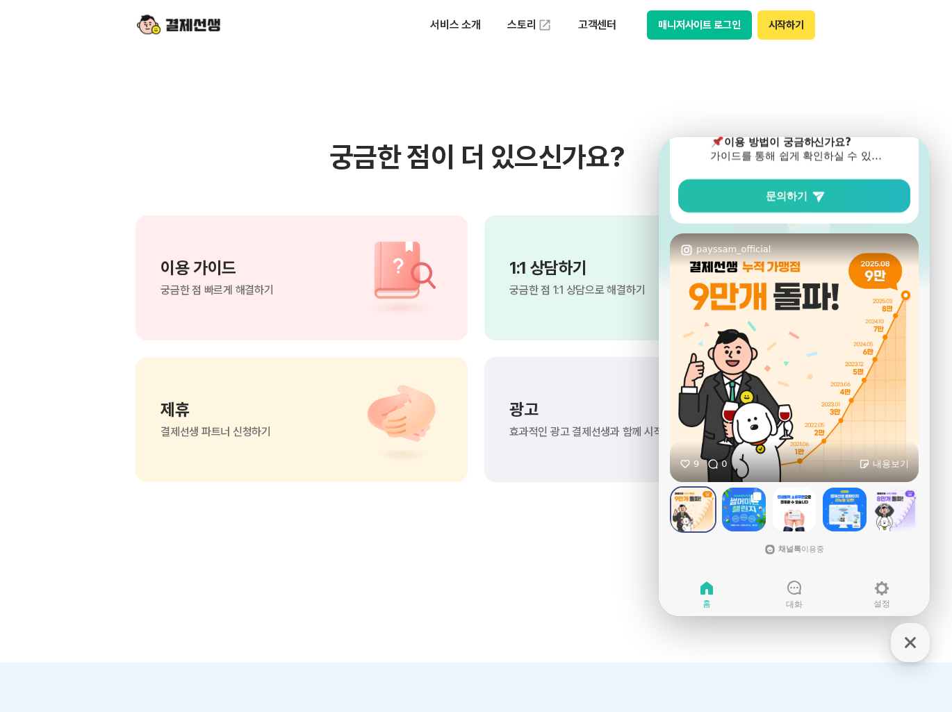
scroll to position [1390, 0]
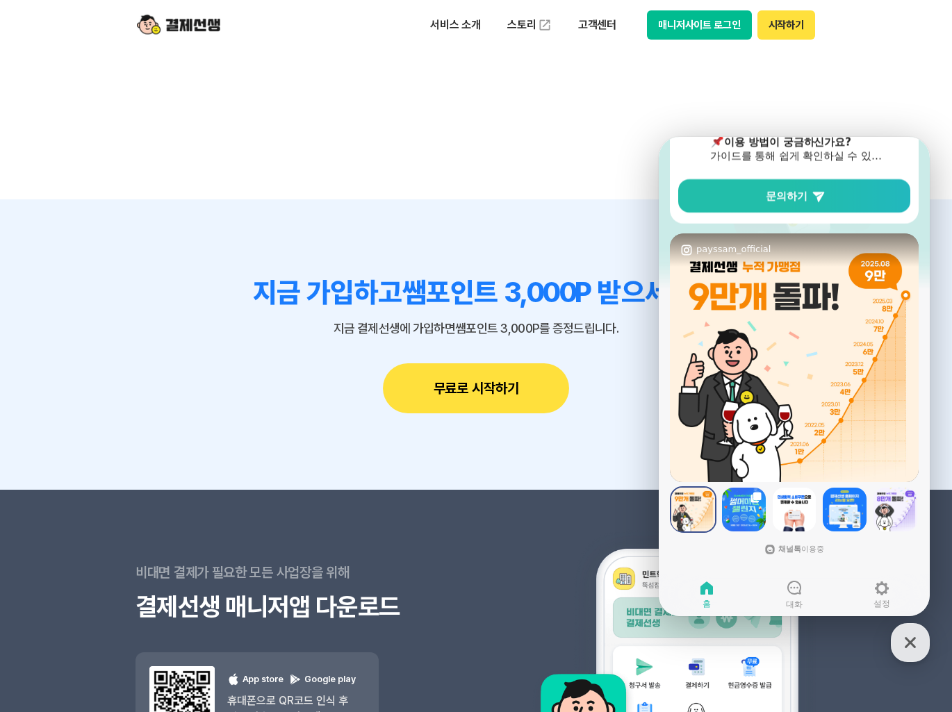
click at [740, 509] on img at bounding box center [744, 510] width 44 height 44
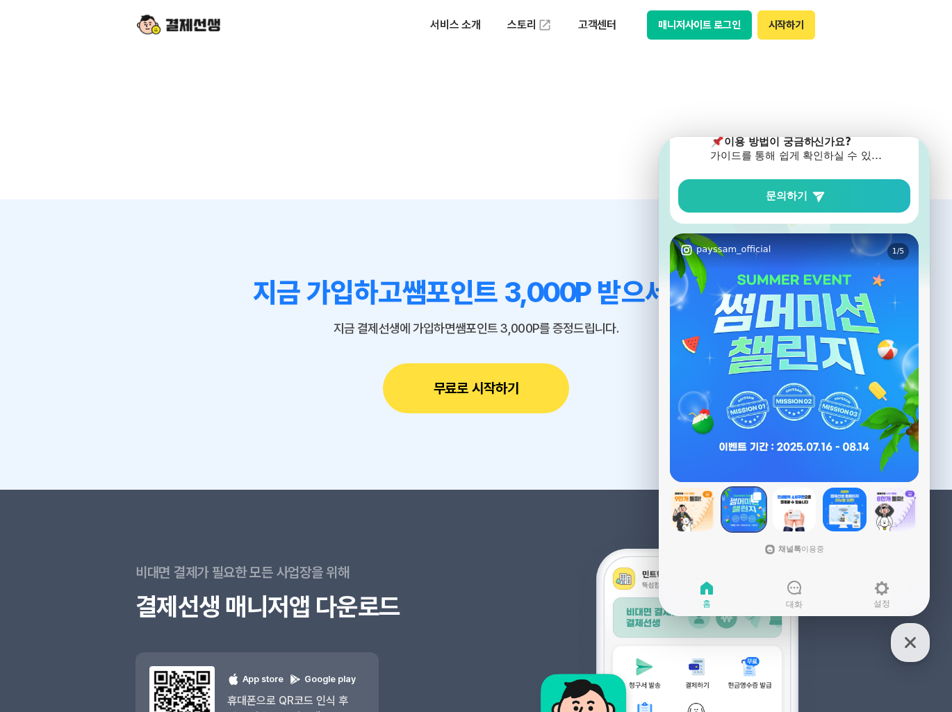
click at [795, 511] on img at bounding box center [795, 510] width 44 height 44
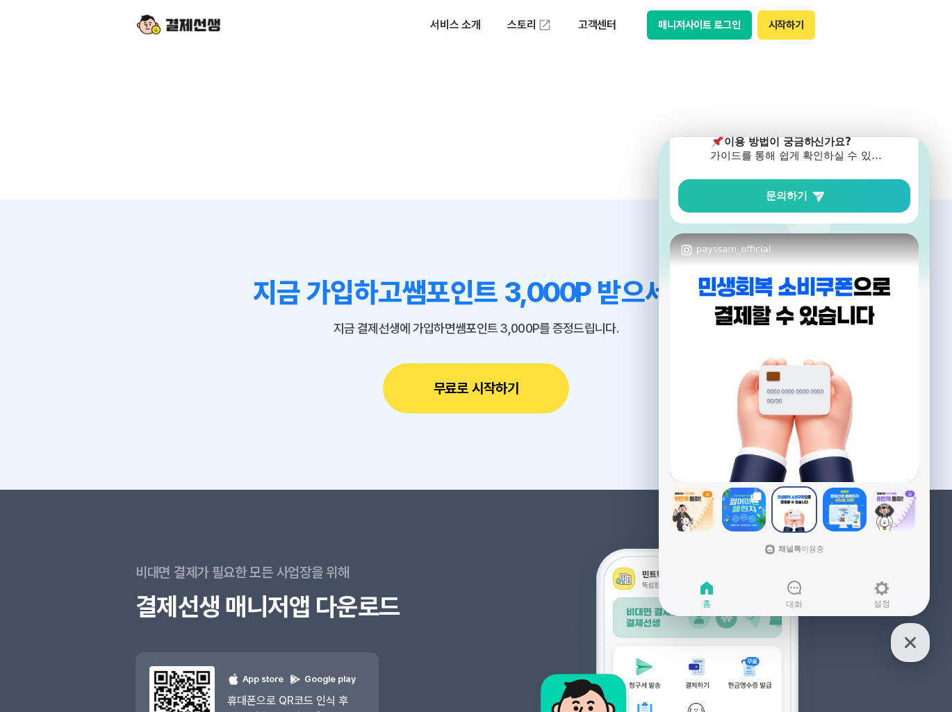
click at [852, 513] on img at bounding box center [845, 510] width 44 height 44
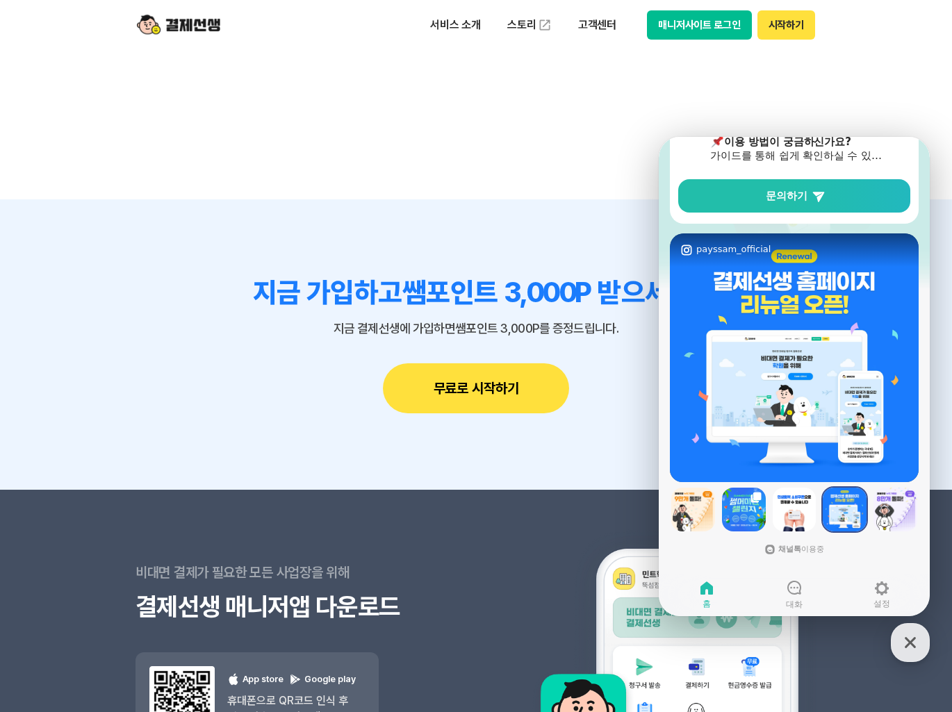
click at [879, 516] on img at bounding box center [895, 510] width 44 height 44
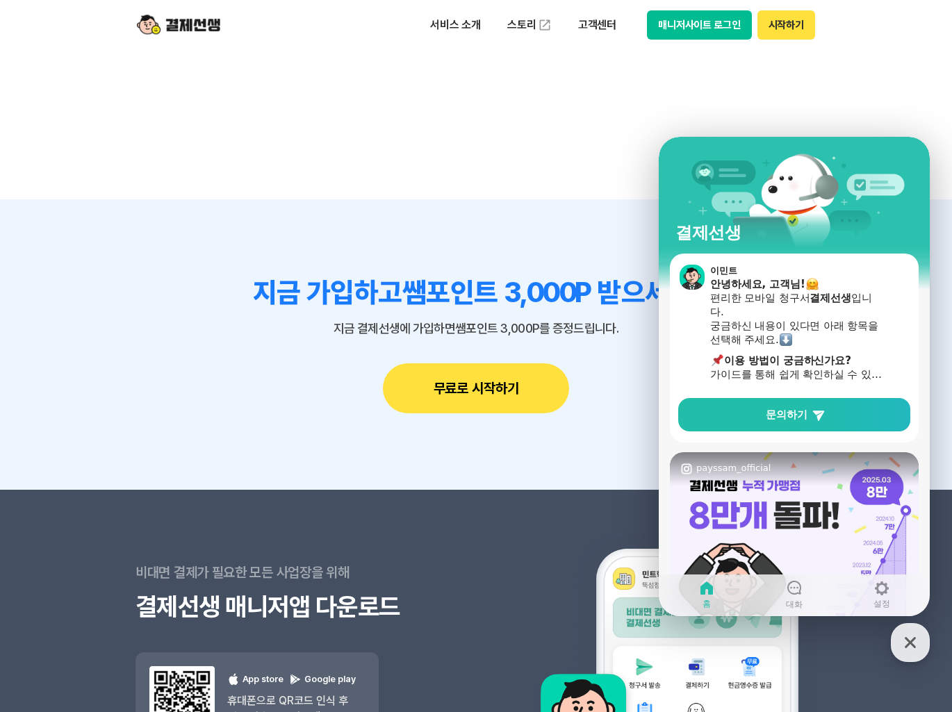
scroll to position [7, 0]
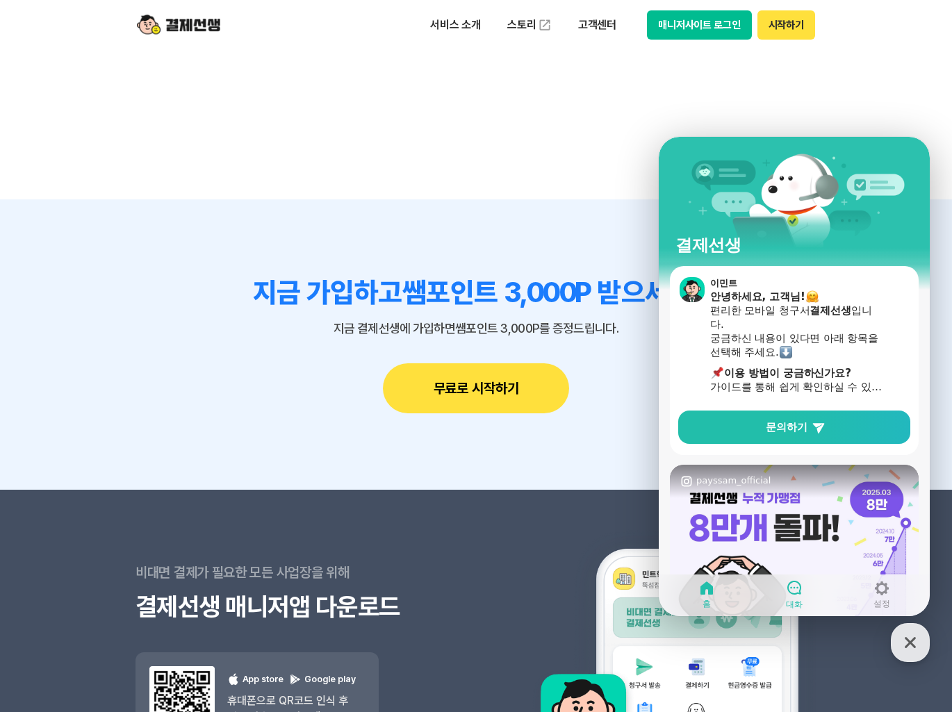
click at [794, 591] on icon at bounding box center [794, 587] width 17 height 17
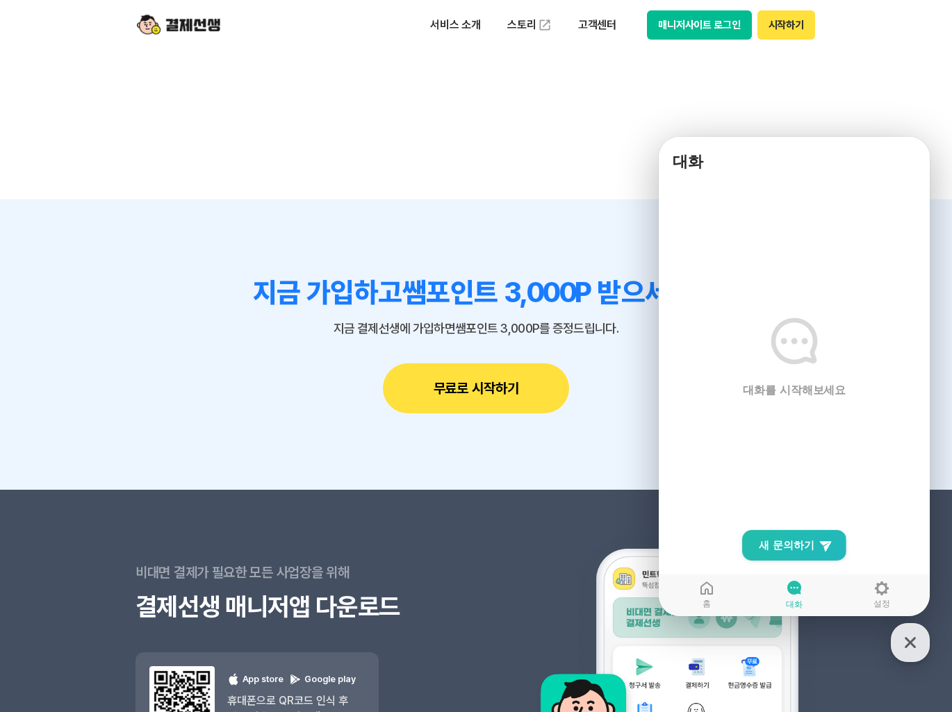
click at [786, 413] on main "대화를 시작해보세요" at bounding box center [794, 398] width 271 height 438
click at [784, 543] on span "새 문의하기" at bounding box center [787, 545] width 56 height 14
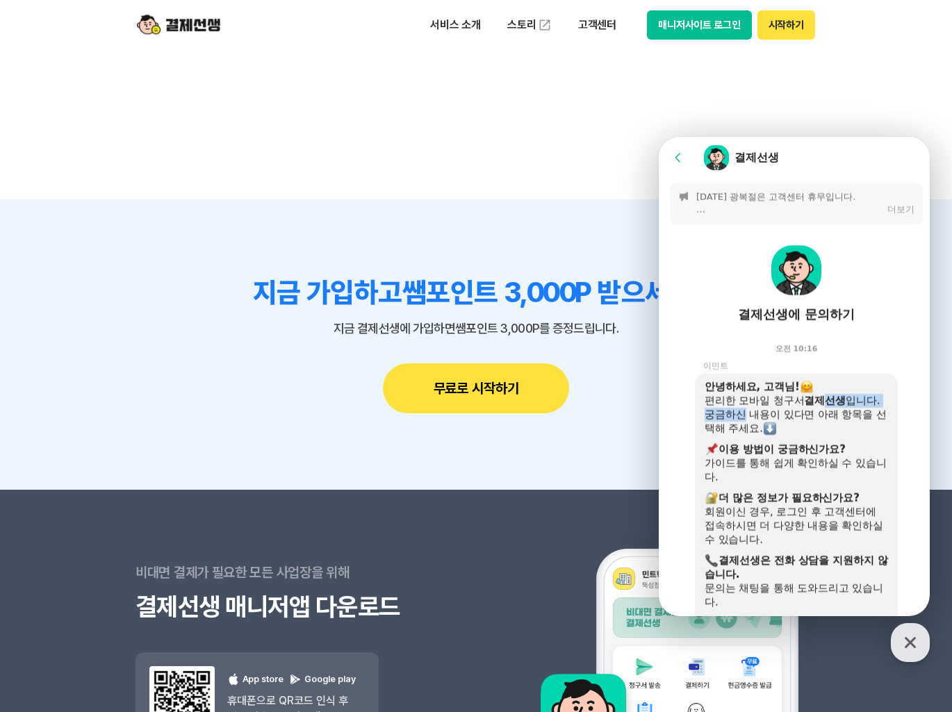
drag, startPoint x: 744, startPoint y: 409, endPoint x: 825, endPoint y: 404, distance: 80.7
click at [825, 404] on div "안녕하세요, 고객님! 편리한 모바일 청구서 결제선생 입니다. 궁금하신 내용이 있다면 아래 항목을 선택해 주세요. ​ 이용 방법이 궁금하신가요?…" at bounding box center [795, 533] width 183 height 306
click at [834, 420] on div "궁금하신 내용이 있다면 아래 항목을 선택해 주세요." at bounding box center [795, 422] width 183 height 28
drag, startPoint x: 753, startPoint y: 418, endPoint x: 846, endPoint y: 410, distance: 92.7
click at [844, 409] on div "궁금하신 내용이 있다면 아래 항목을 선택해 주세요." at bounding box center [795, 422] width 183 height 28
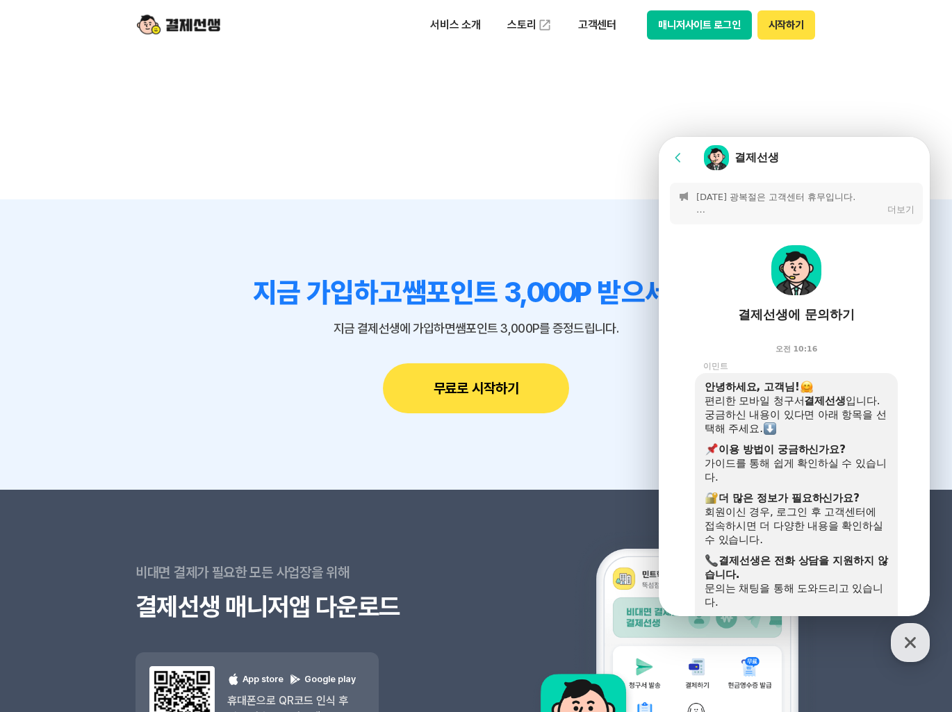
click at [852, 413] on div "궁금하신 내용이 있다면 아래 항목을 선택해 주세요." at bounding box center [795, 422] width 183 height 28
drag, startPoint x: 735, startPoint y: 450, endPoint x: 848, endPoint y: 450, distance: 112.5
click at [846, 450] on b "이용 방법이 궁금하신가요?" at bounding box center [781, 449] width 127 height 13
click at [774, 474] on div "가이드를 통해 쉽게 확인하실 수 있습니다." at bounding box center [795, 470] width 183 height 28
drag, startPoint x: 734, startPoint y: 468, endPoint x: 887, endPoint y: 468, distance: 153.5
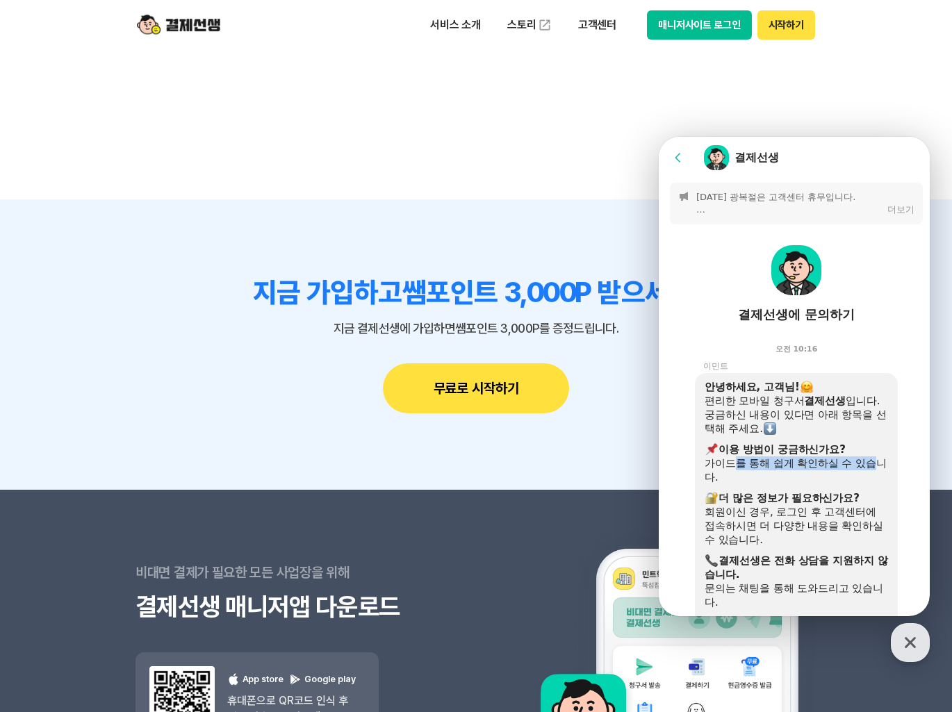
click at [887, 468] on div "안녕하세요, 고객님! 편리한 모바일 청구서 결제선생 입니다. 궁금하신 내용이 있다면 아래 항목을 선택해 주세요. ​ 이용 방법이 궁금하신가요?…" at bounding box center [796, 550] width 203 height 354
drag, startPoint x: 739, startPoint y: 450, endPoint x: 815, endPoint y: 450, distance: 75.7
click at [815, 450] on b "이용 방법이 궁금하신가요?" at bounding box center [781, 449] width 127 height 13
drag, startPoint x: 765, startPoint y: 500, endPoint x: 831, endPoint y: 500, distance: 66.0
click at [831, 500] on b "더 많은 정보가 필요하신가요?" at bounding box center [788, 498] width 141 height 13
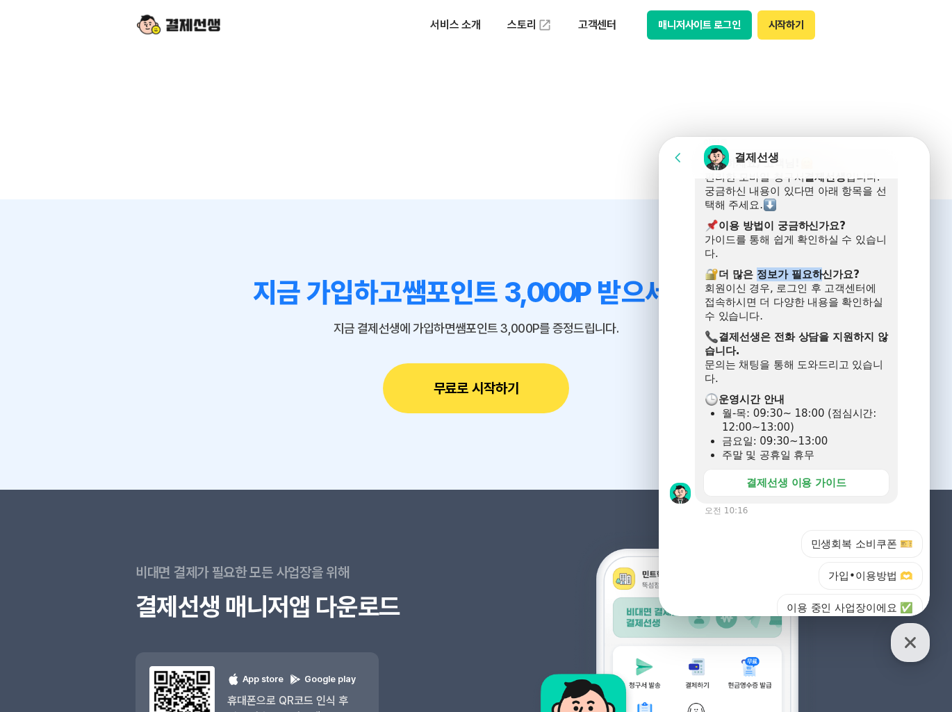
scroll to position [231, 0]
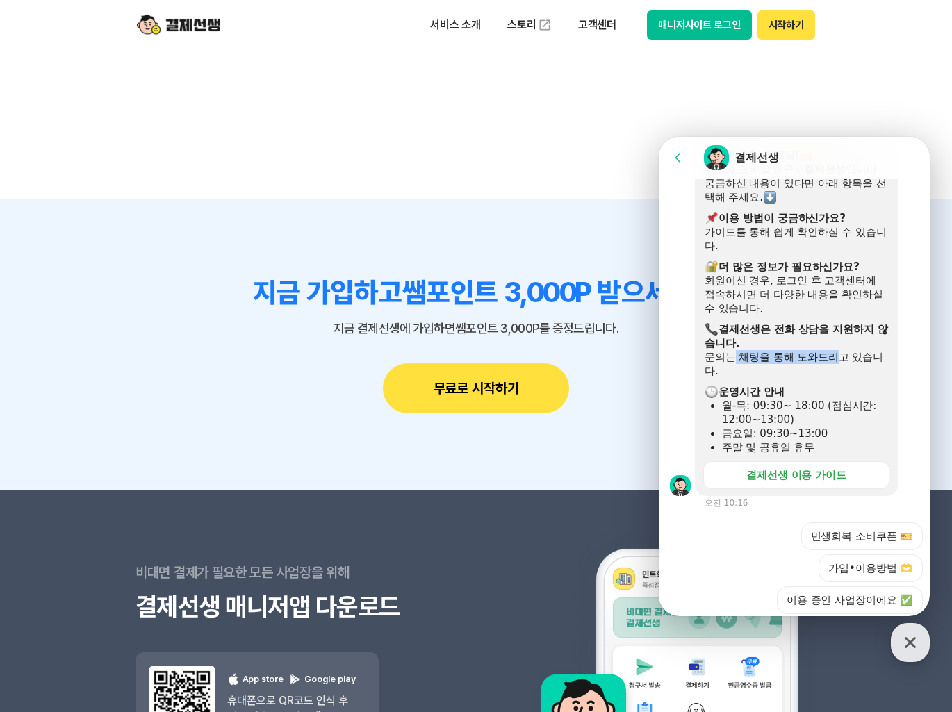
drag, startPoint x: 735, startPoint y: 358, endPoint x: 848, endPoint y: 361, distance: 112.6
click at [839, 360] on div "문의는 채팅을 통해 도와드리고 있습니다." at bounding box center [795, 364] width 183 height 28
click at [770, 480] on div "결제선생 이용 가이드" at bounding box center [796, 475] width 100 height 14
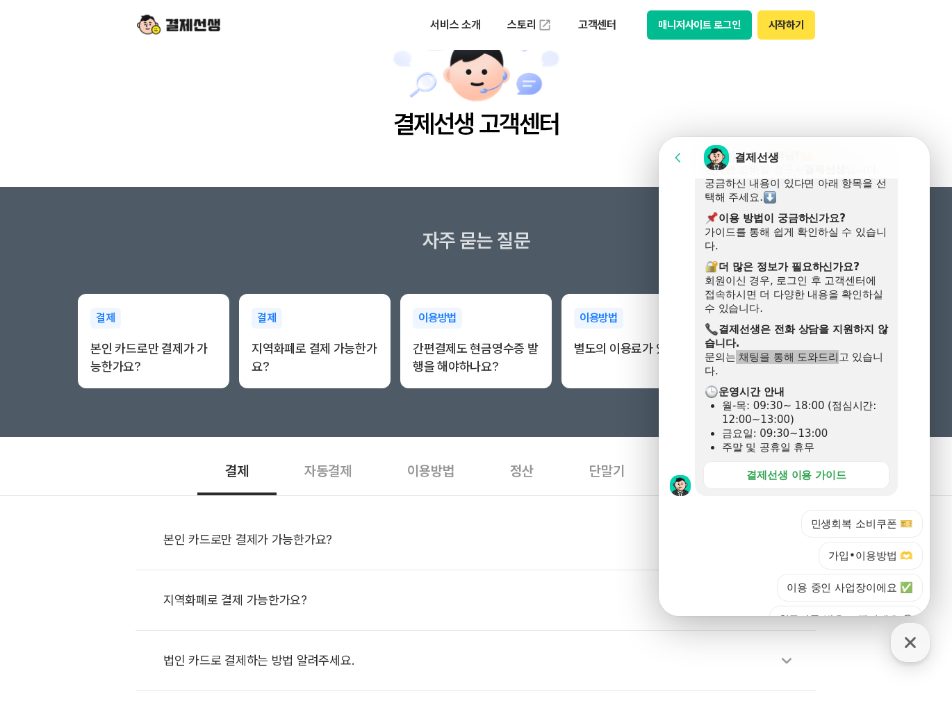
scroll to position [0, 0]
